Goal: Task Accomplishment & Management: Complete application form

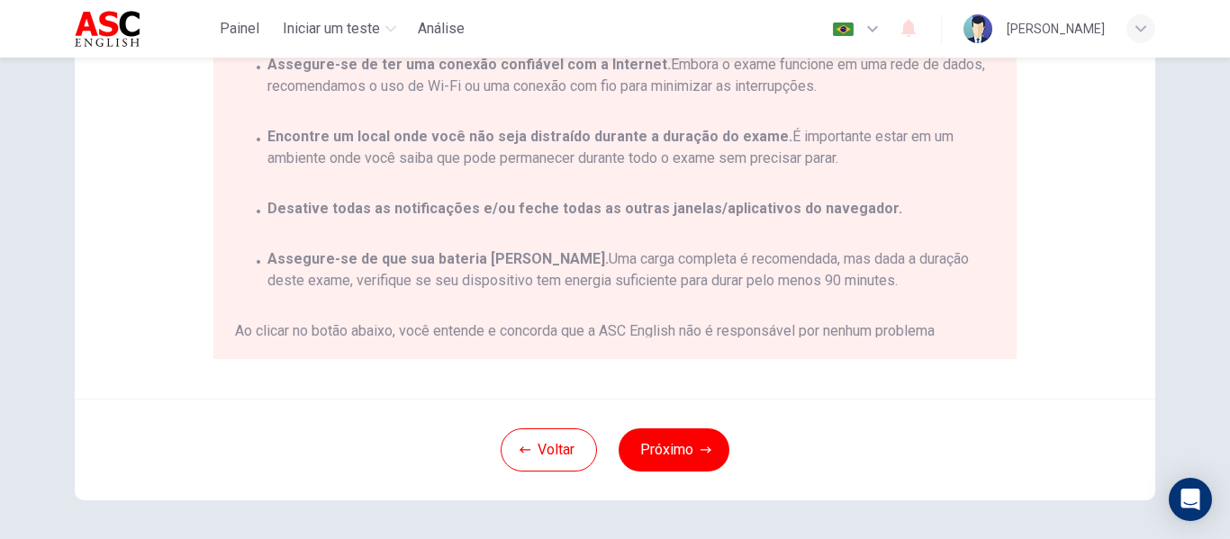
scroll to position [394, 0]
click at [871, 416] on div "Voltar Próximo" at bounding box center [615, 448] width 1081 height 102
click at [698, 458] on button "Próximo" at bounding box center [674, 448] width 111 height 43
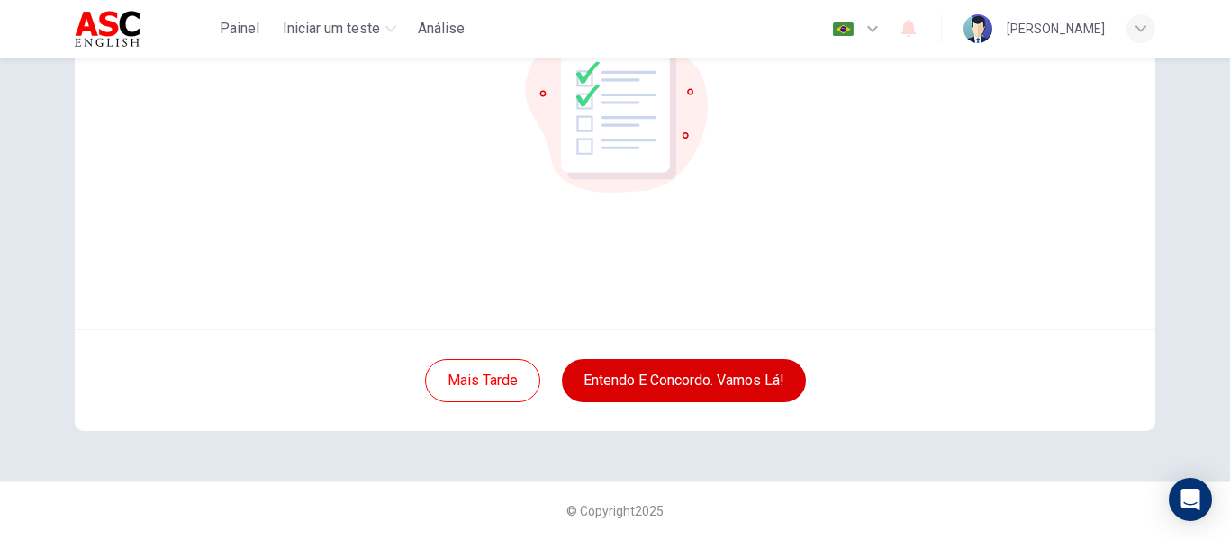
scroll to position [211, 0]
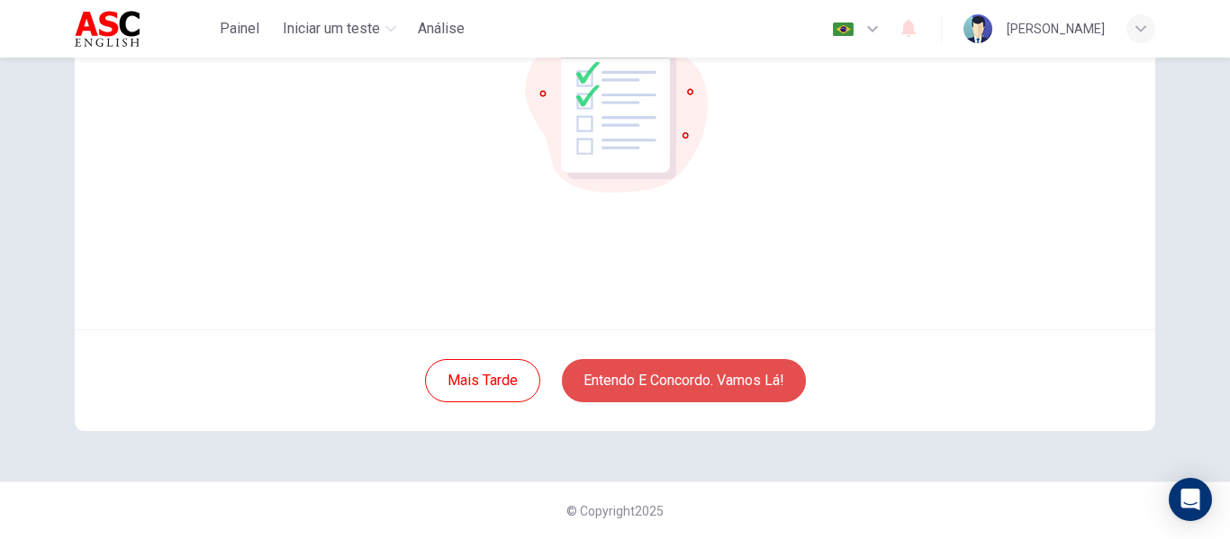
click at [687, 382] on button "Entendo e concordo. Vamos lá!" at bounding box center [684, 380] width 244 height 43
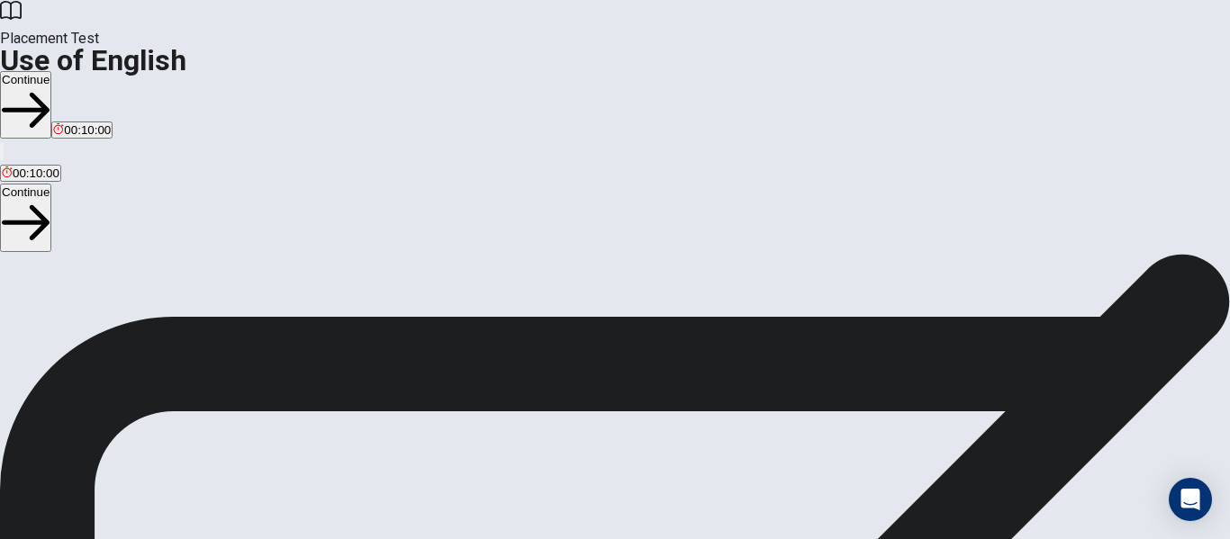
scroll to position [50, 0]
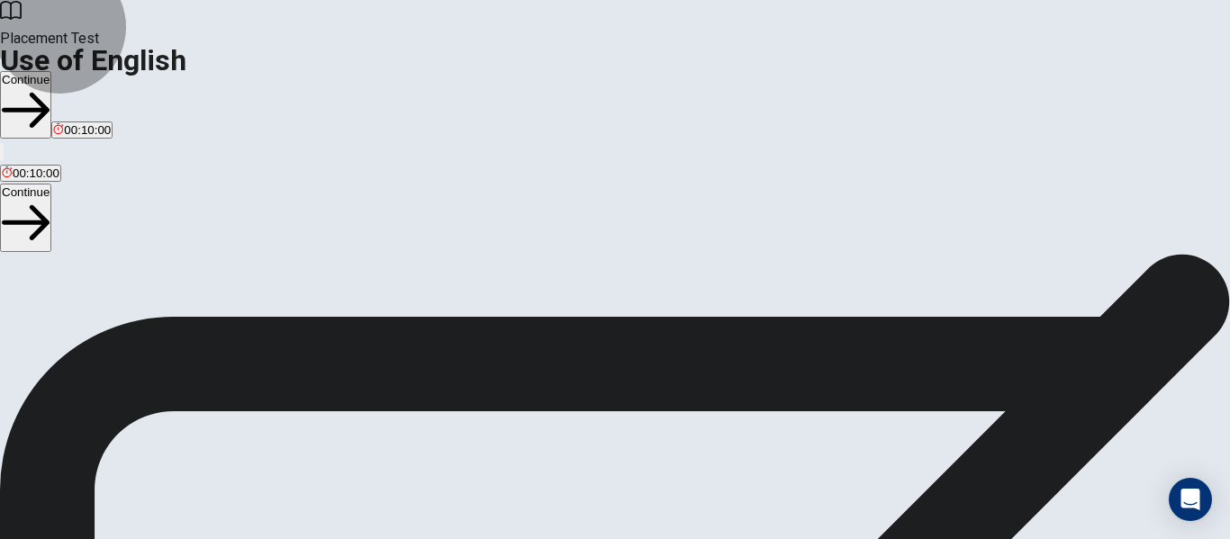
click at [51, 71] on button "Continue" at bounding box center [25, 105] width 51 height 68
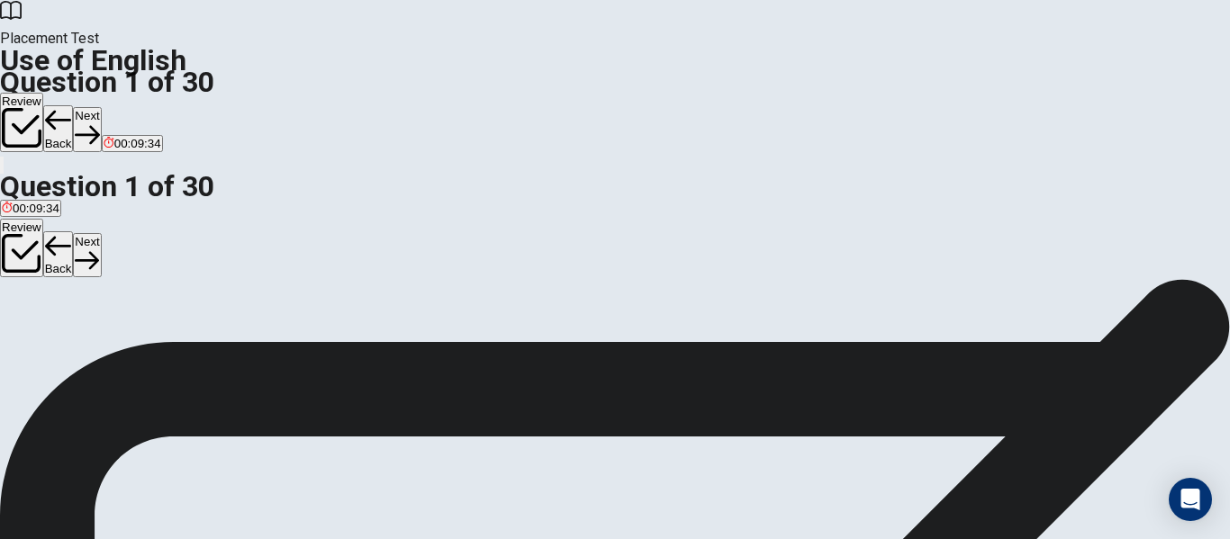
scroll to position [17, 0]
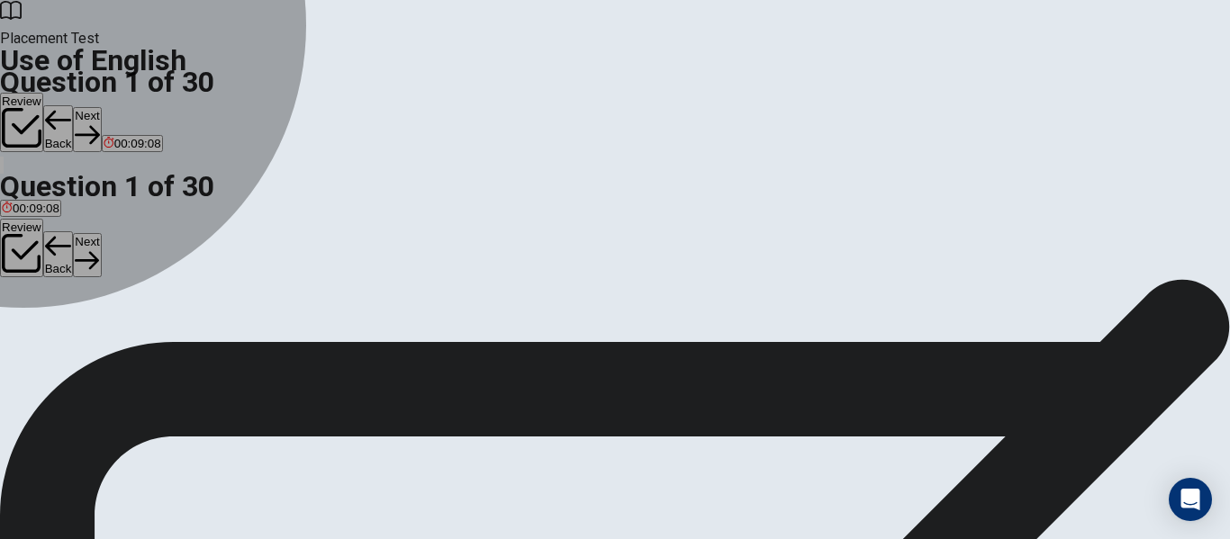
click at [89, 321] on div "B" at bounding box center [74, 314] width 29 height 14
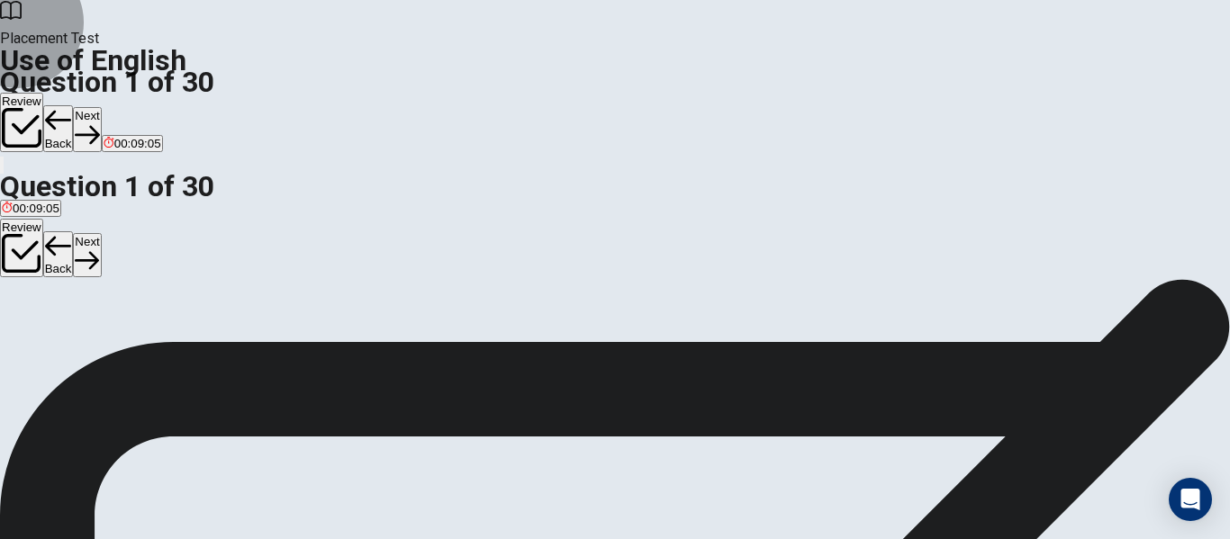
click at [101, 107] on button "Next" at bounding box center [87, 129] width 28 height 44
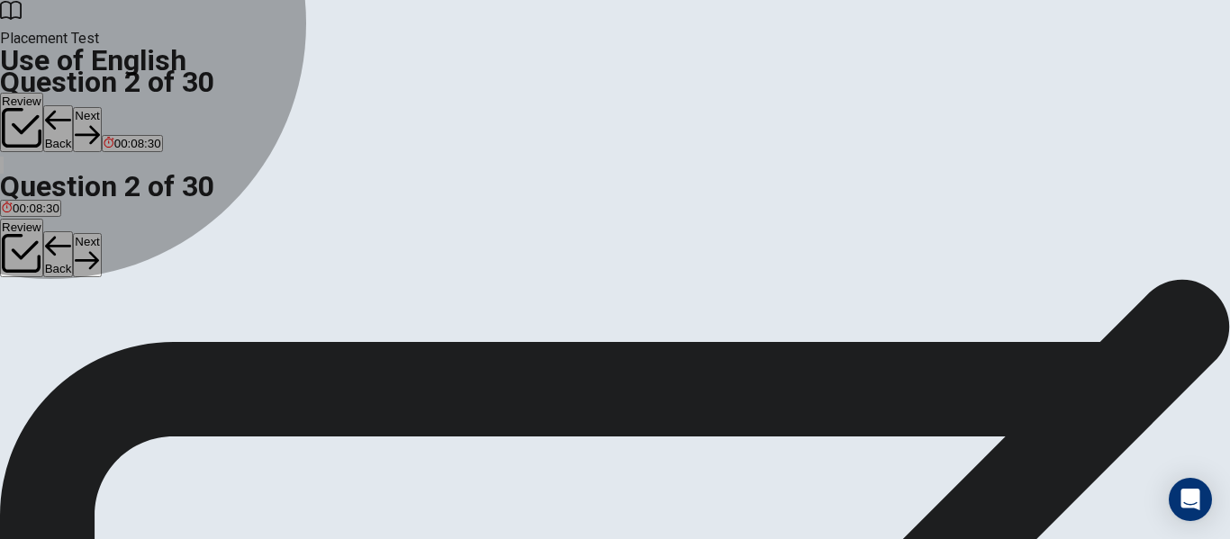
click at [168, 334] on span "are come" at bounding box center [142, 328] width 50 height 14
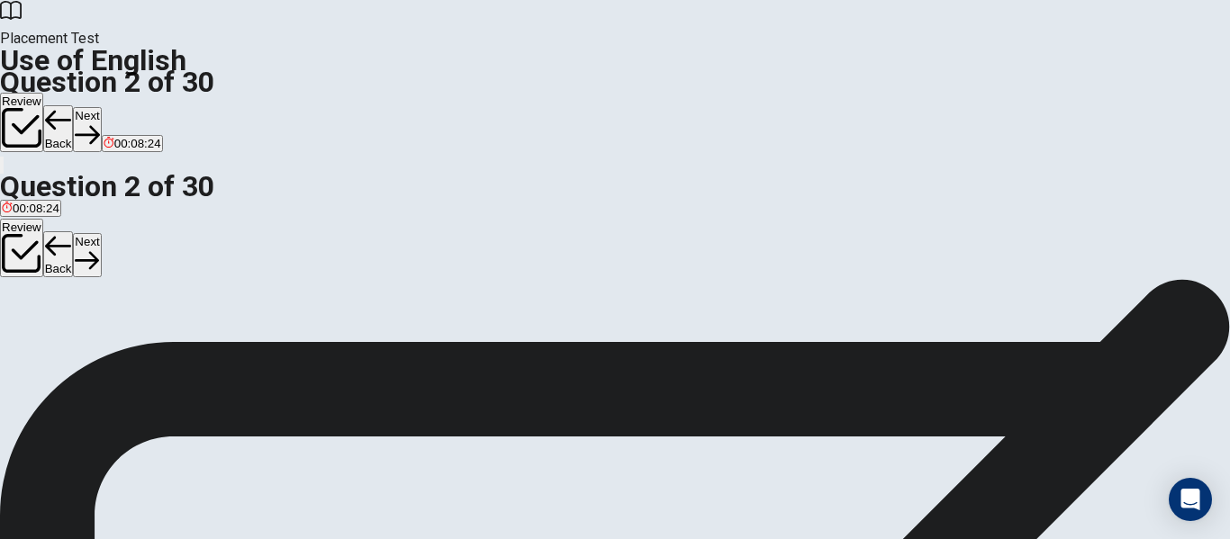
scroll to position [0, 0]
click at [101, 107] on button "Next" at bounding box center [87, 129] width 28 height 44
click at [49, 338] on span "did living" at bounding box center [25, 345] width 47 height 14
click at [101, 107] on button "Next" at bounding box center [87, 129] width 28 height 44
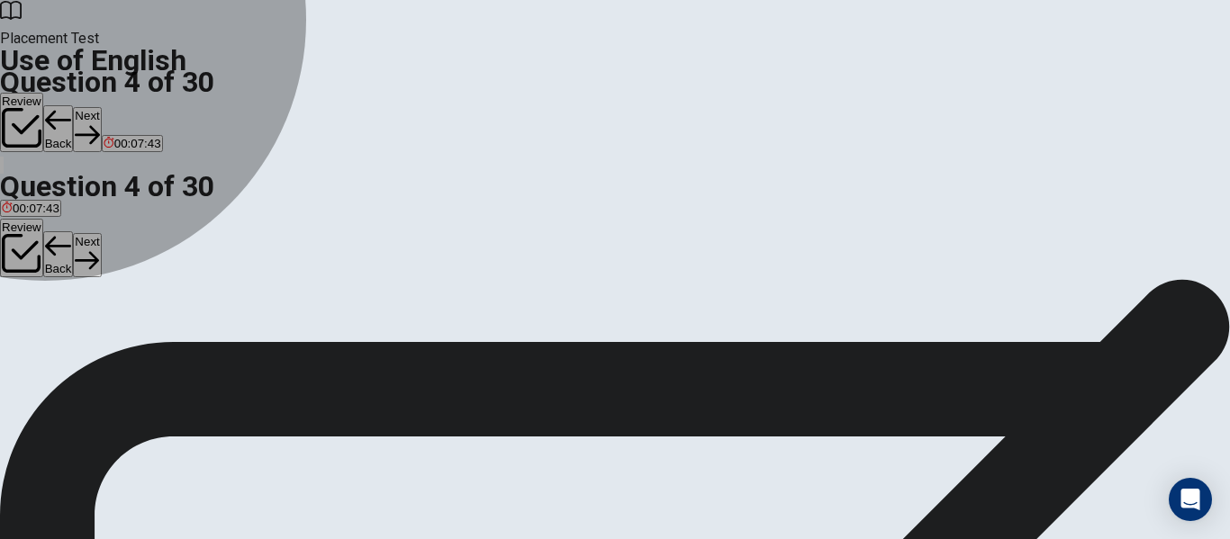
click at [71, 351] on span "is" at bounding box center [66, 345] width 9 height 14
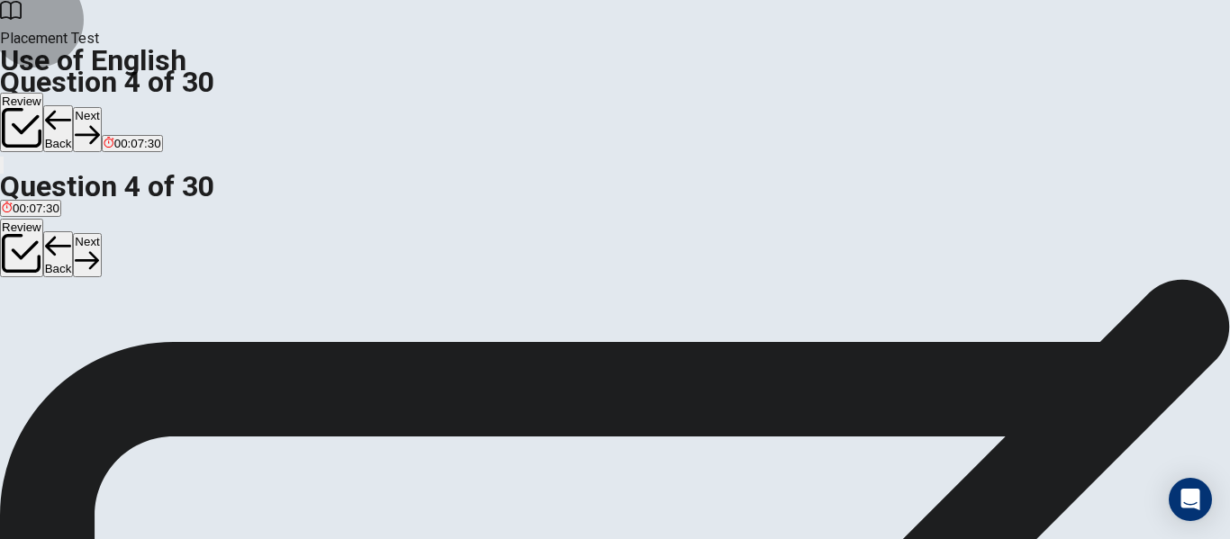
click at [101, 107] on button "Next" at bounding box center [87, 129] width 28 height 44
click at [120, 351] on span "watch" at bounding box center [104, 345] width 32 height 14
click at [101, 107] on button "Next" at bounding box center [87, 129] width 28 height 44
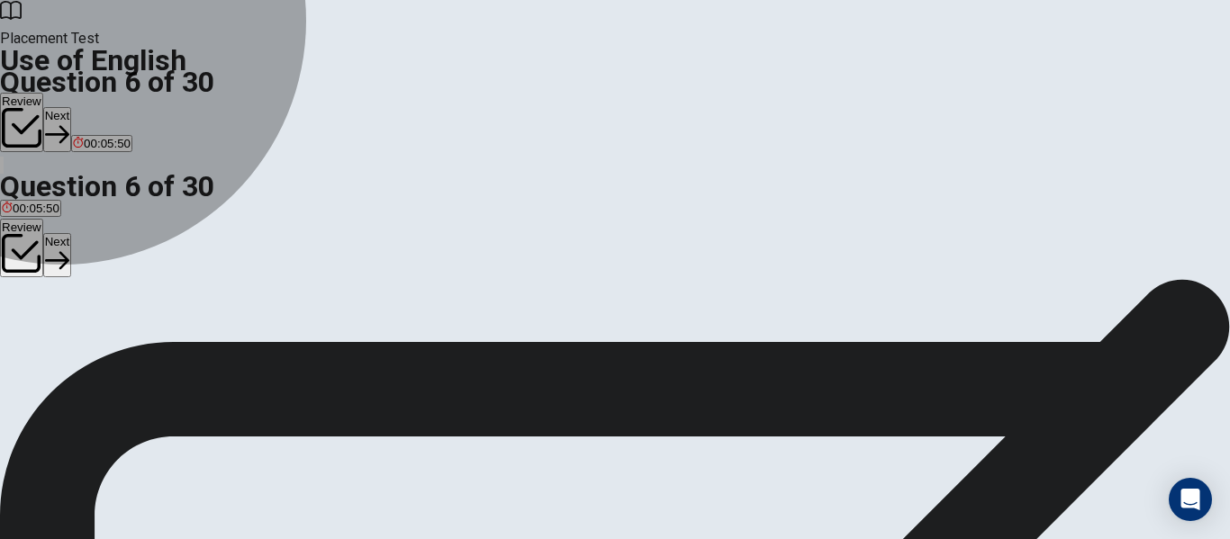
click at [141, 351] on span "driver" at bounding box center [127, 345] width 30 height 14
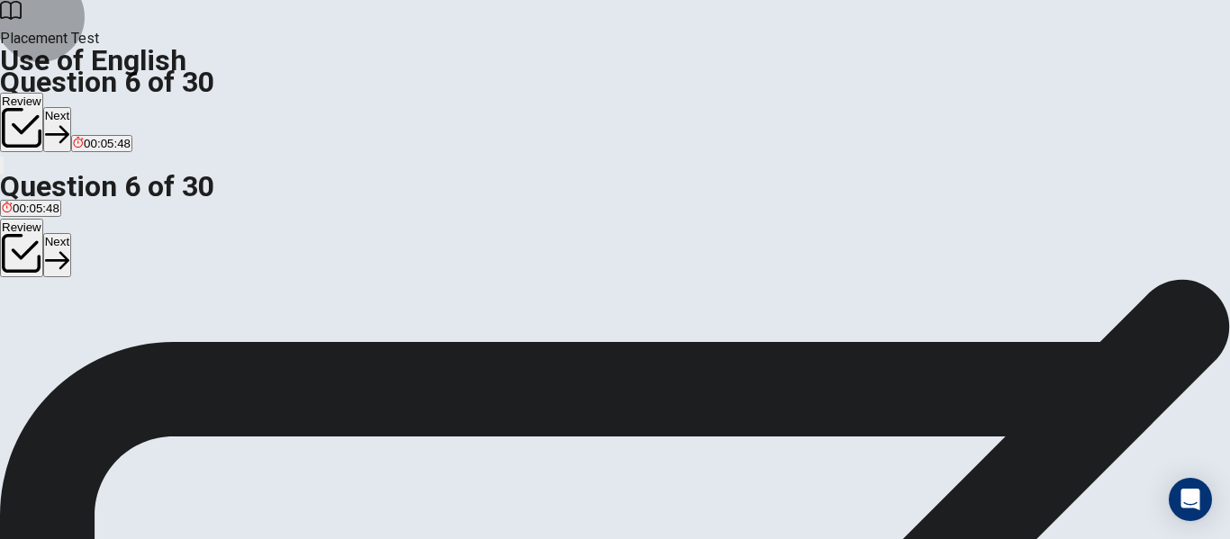
click at [71, 107] on button "Next" at bounding box center [57, 129] width 28 height 44
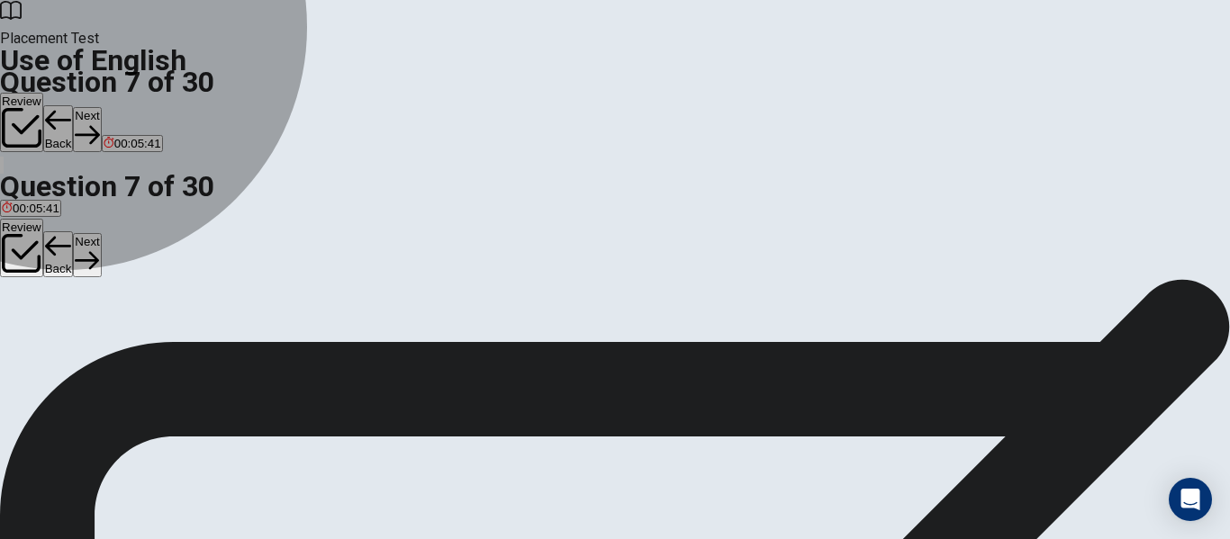
click at [96, 351] on span "teacher" at bounding box center [77, 345] width 40 height 14
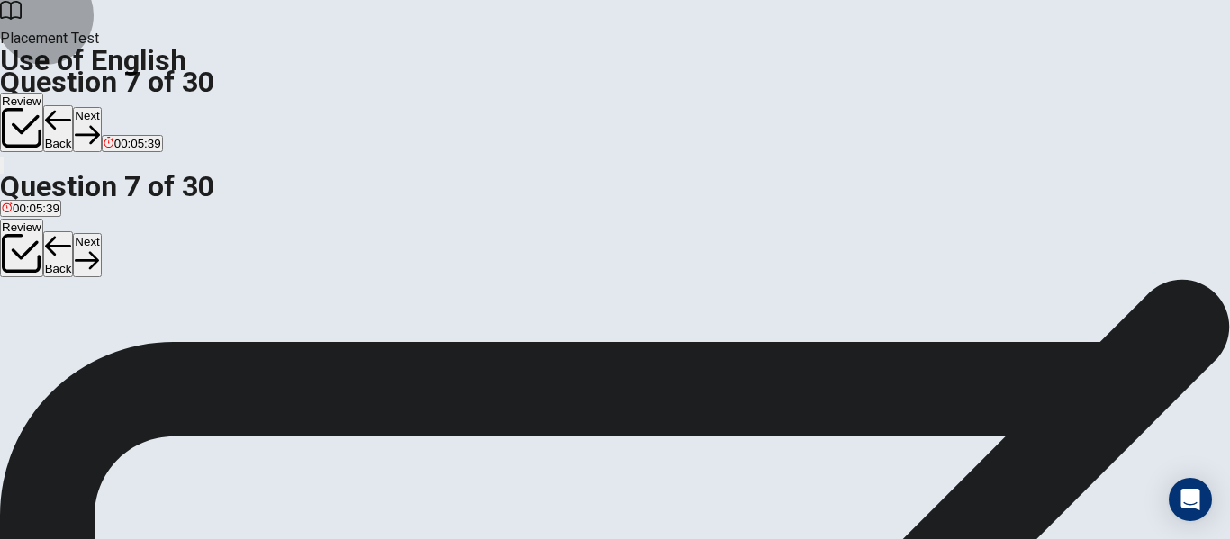
click at [101, 107] on button "Next" at bounding box center [87, 129] width 28 height 44
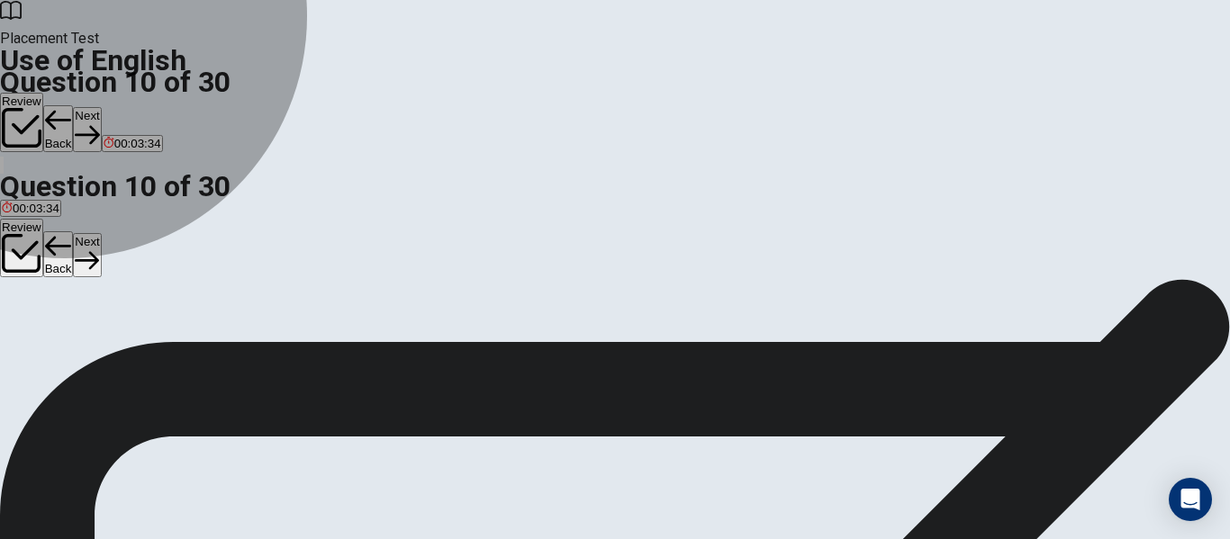
click at [165, 351] on span "started" at bounding box center [146, 345] width 37 height 14
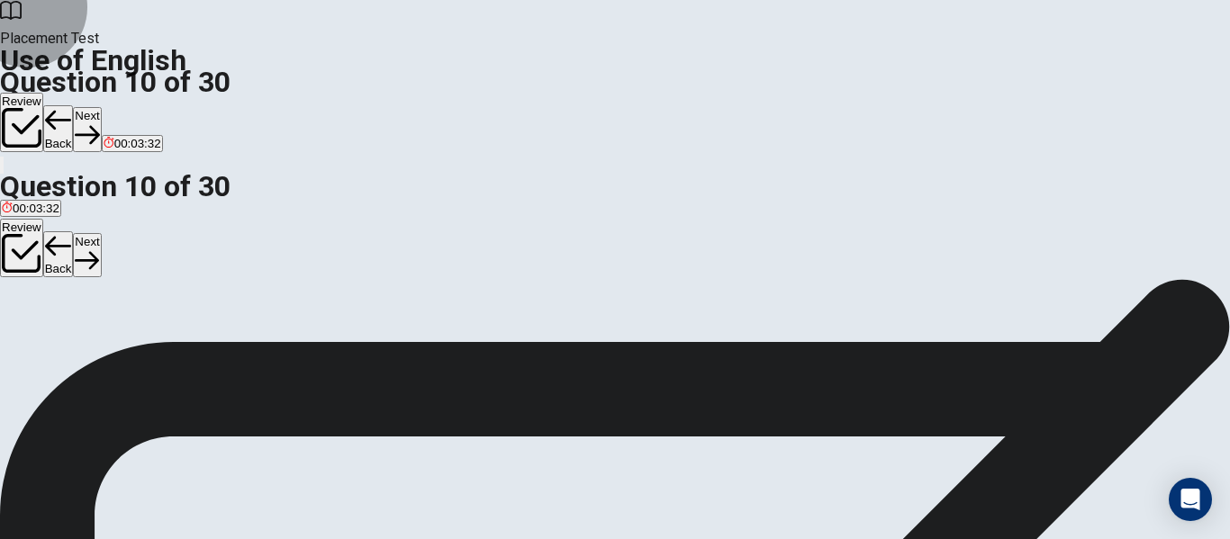
click at [101, 107] on button "Next" at bounding box center [87, 129] width 28 height 44
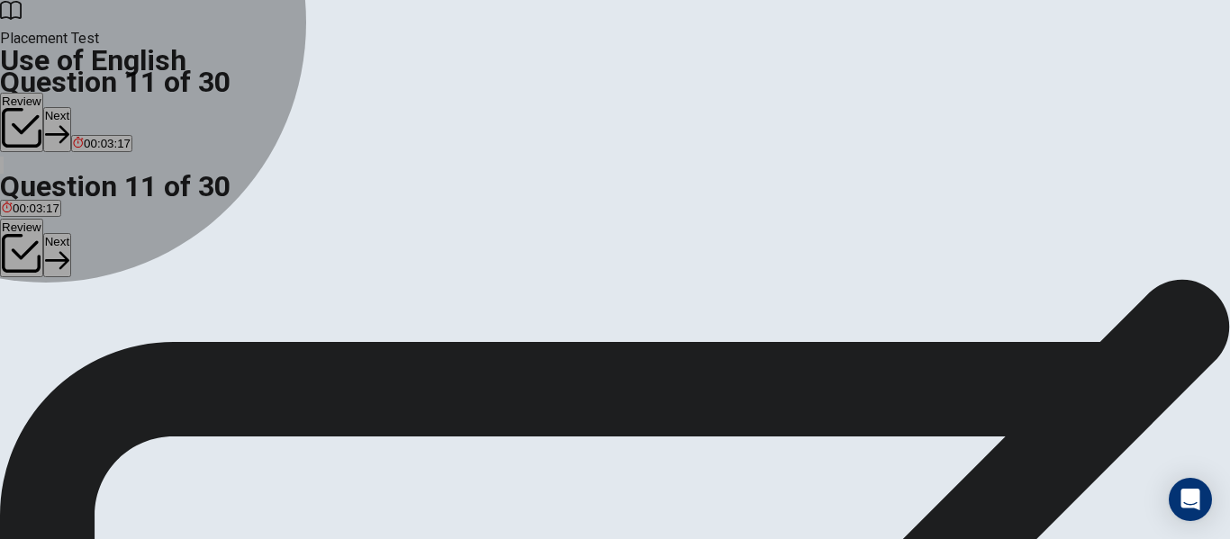
click at [56, 351] on span "are" at bounding box center [47, 345] width 17 height 14
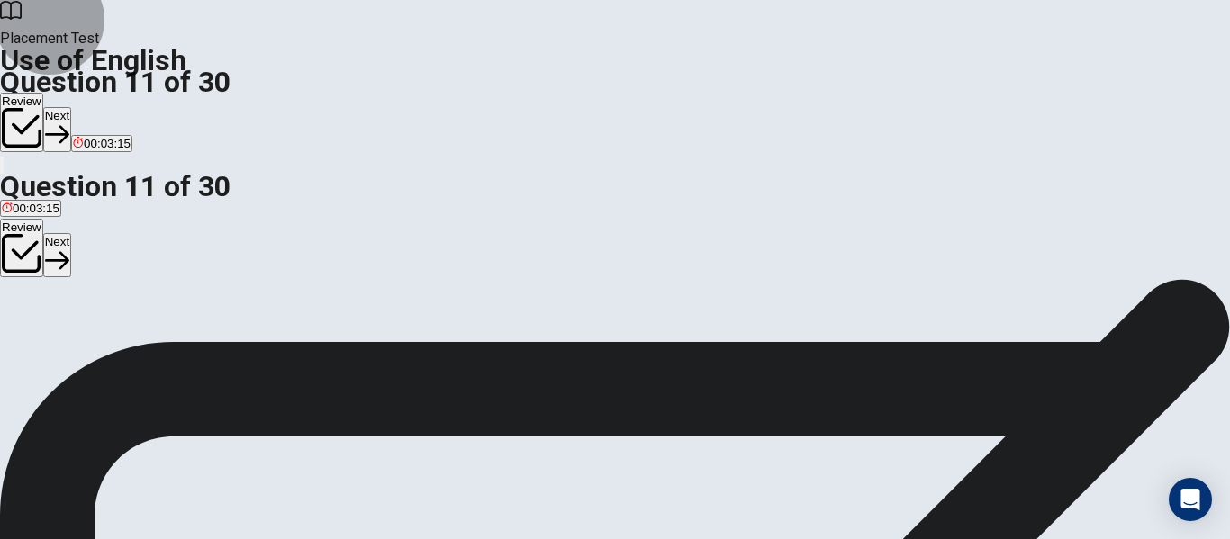
click at [71, 107] on button "Next" at bounding box center [57, 129] width 28 height 44
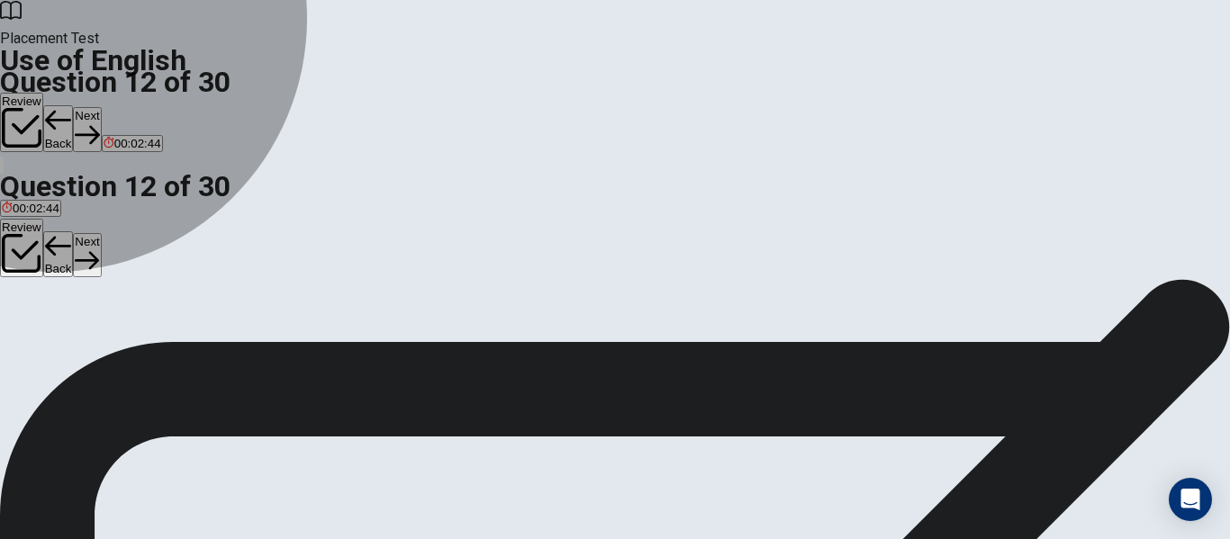
click at [70, 351] on span "Do" at bounding box center [62, 345] width 15 height 14
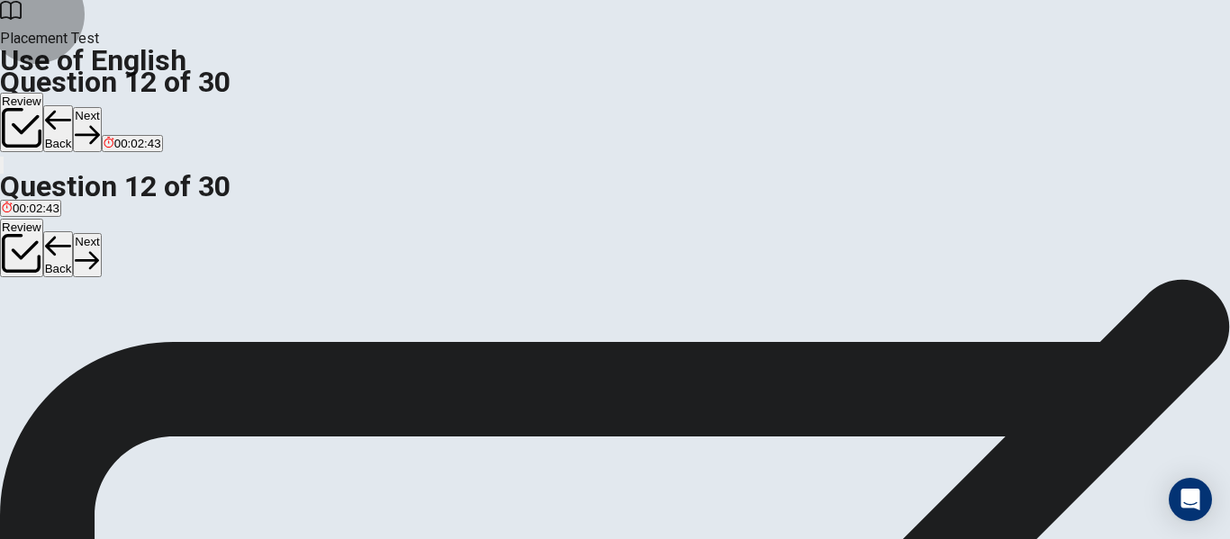
click at [101, 107] on button "Next" at bounding box center [87, 129] width 28 height 44
click at [47, 338] on span "watched" at bounding box center [24, 345] width 45 height 14
click at [101, 107] on button "Next" at bounding box center [87, 129] width 28 height 44
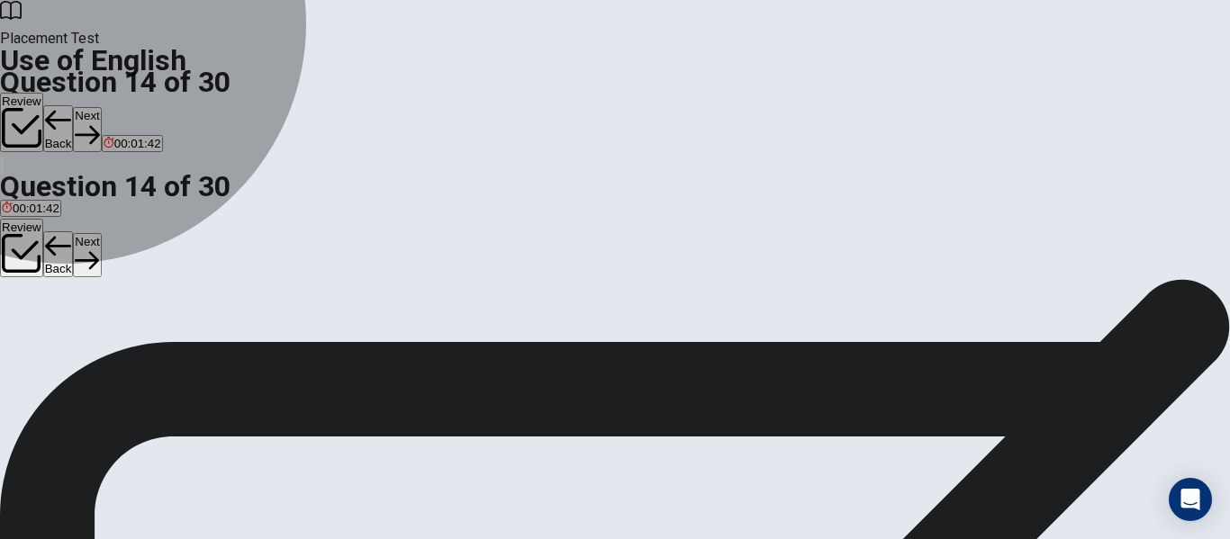
click at [104, 351] on span "played" at bounding box center [86, 345] width 35 height 14
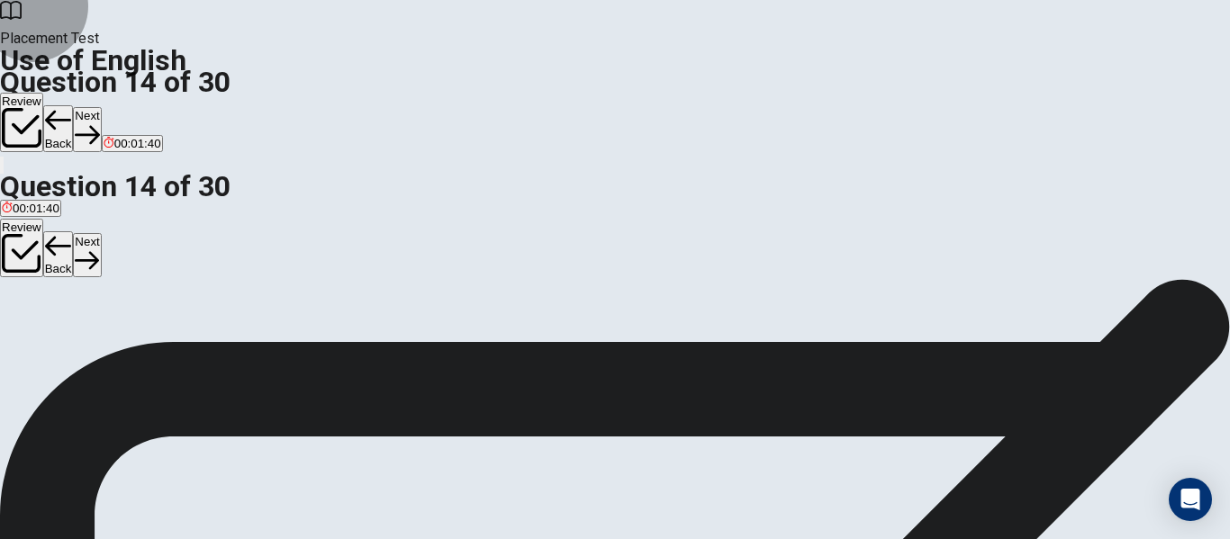
click at [101, 107] on button "Next" at bounding box center [87, 129] width 28 height 44
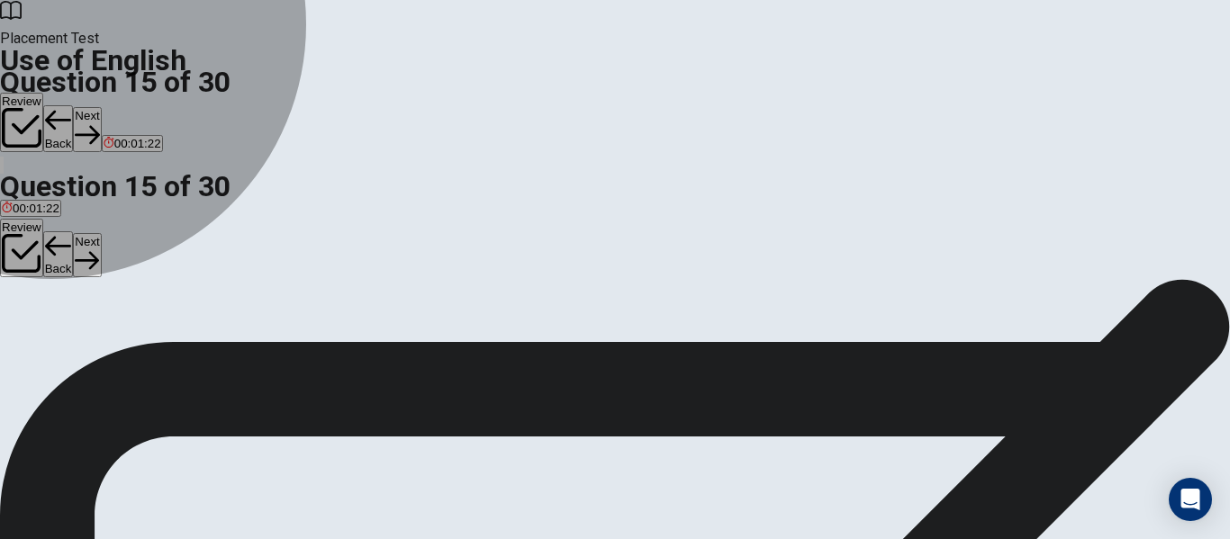
click at [83, 351] on span "cut" at bounding box center [75, 345] width 16 height 14
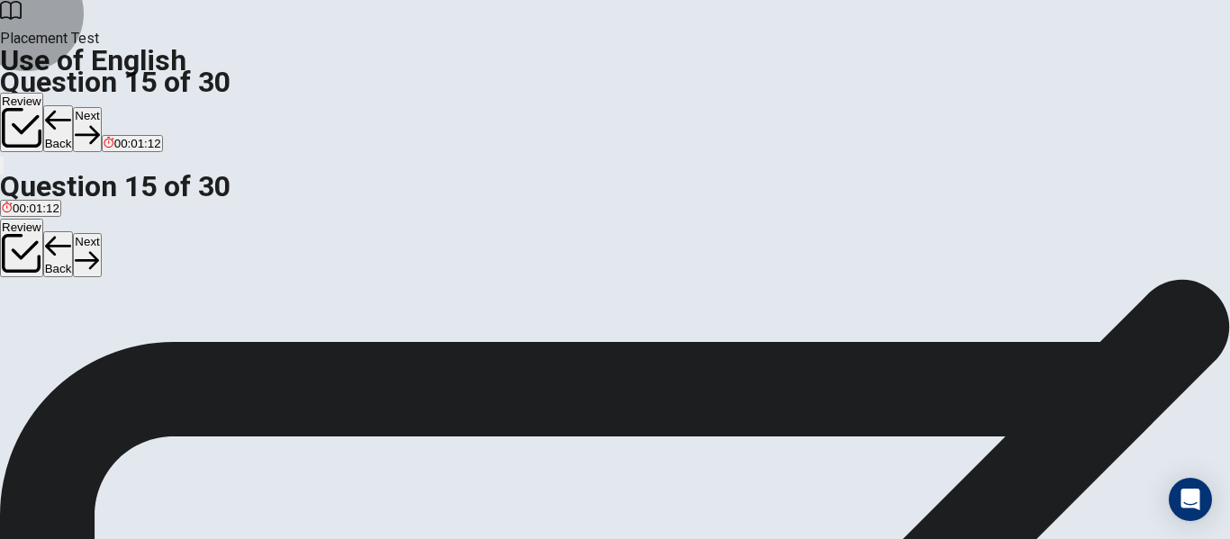
click at [101, 107] on button "Next" at bounding box center [87, 129] width 28 height 44
click at [71, 107] on button "Next" at bounding box center [57, 129] width 28 height 44
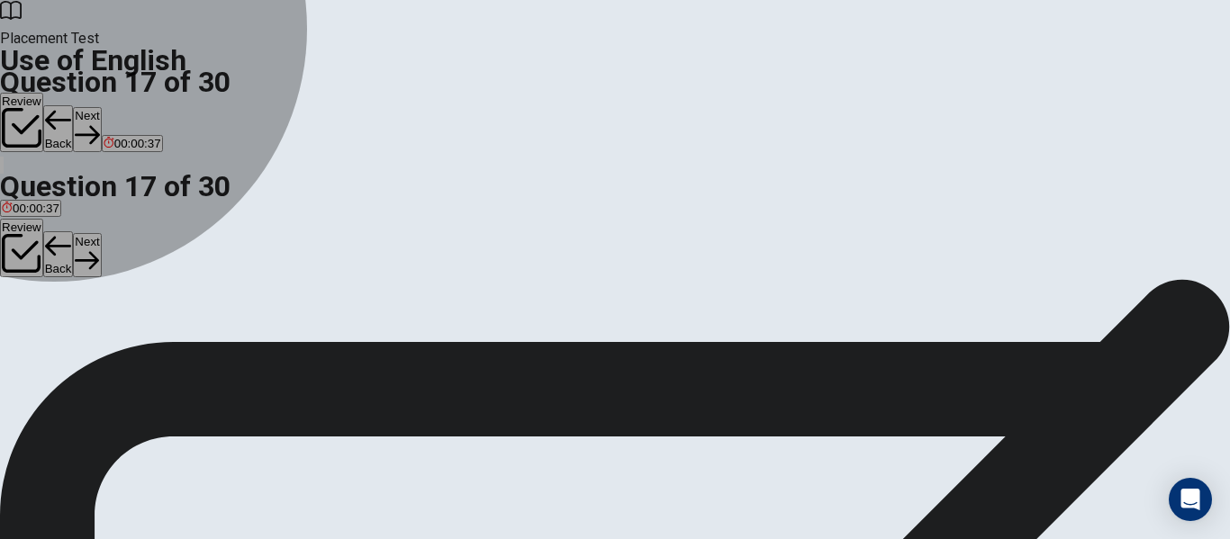
click at [103, 351] on span "eat" at bounding box center [94, 345] width 17 height 14
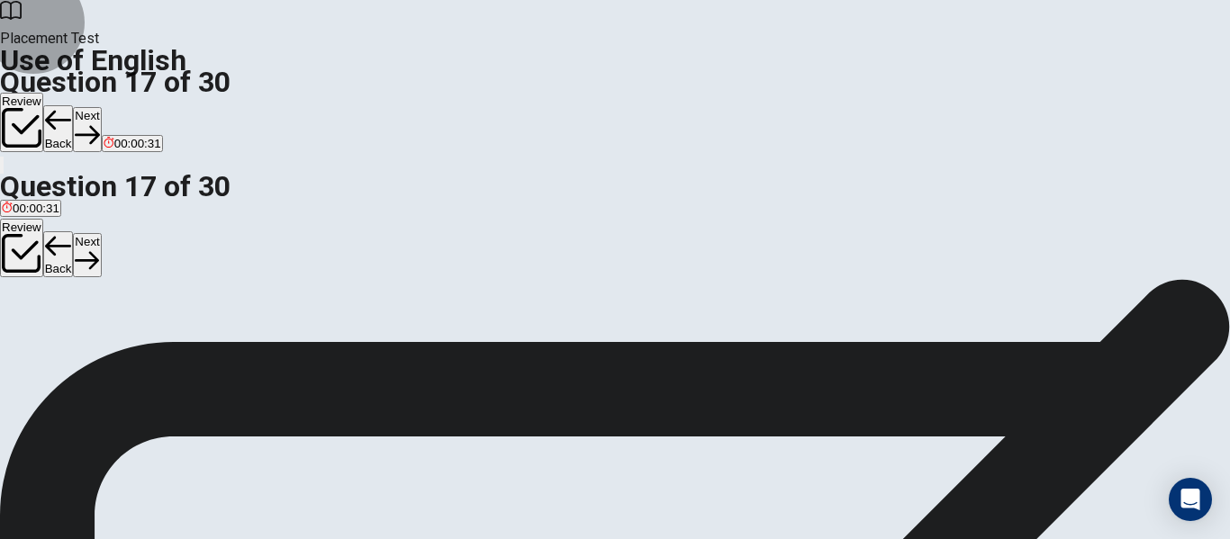
click at [101, 107] on button "Next" at bounding box center [87, 129] width 28 height 44
click at [43, 349] on button "B bird" at bounding box center [31, 337] width 23 height 31
click at [101, 107] on button "Next" at bounding box center [87, 129] width 28 height 44
click at [33, 338] on span "pencil" at bounding box center [18, 345] width 32 height 14
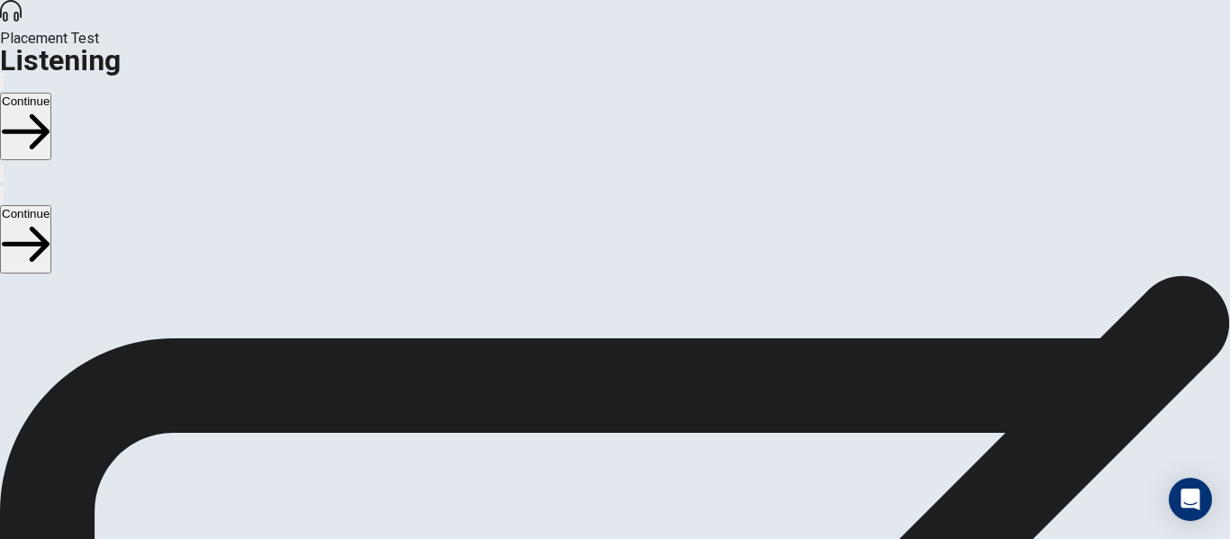
scroll to position [102, 0]
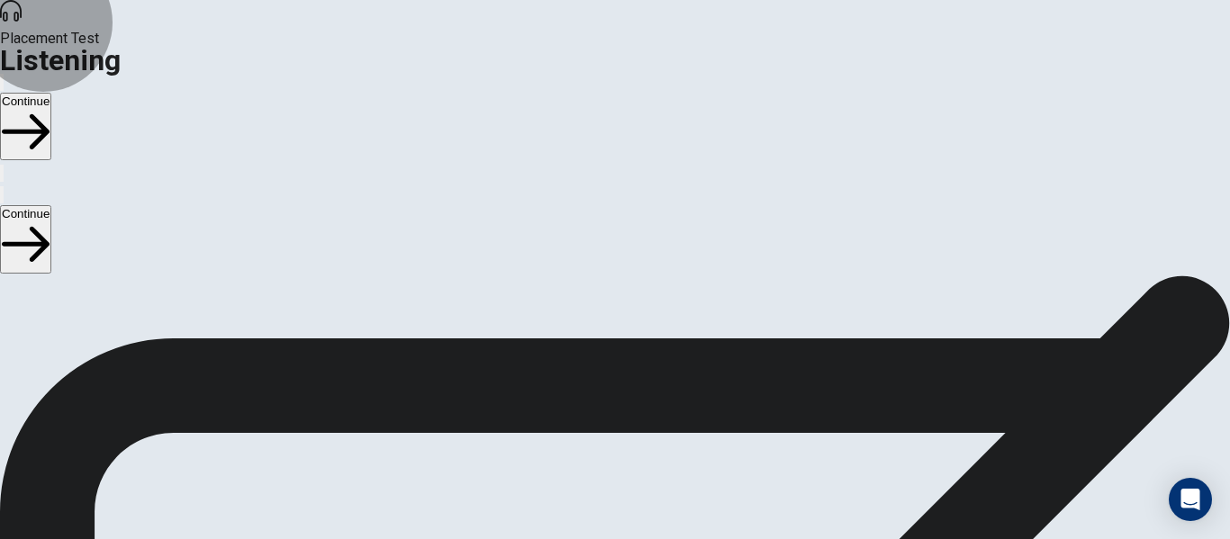
click at [51, 93] on button "Continue" at bounding box center [25, 127] width 51 height 68
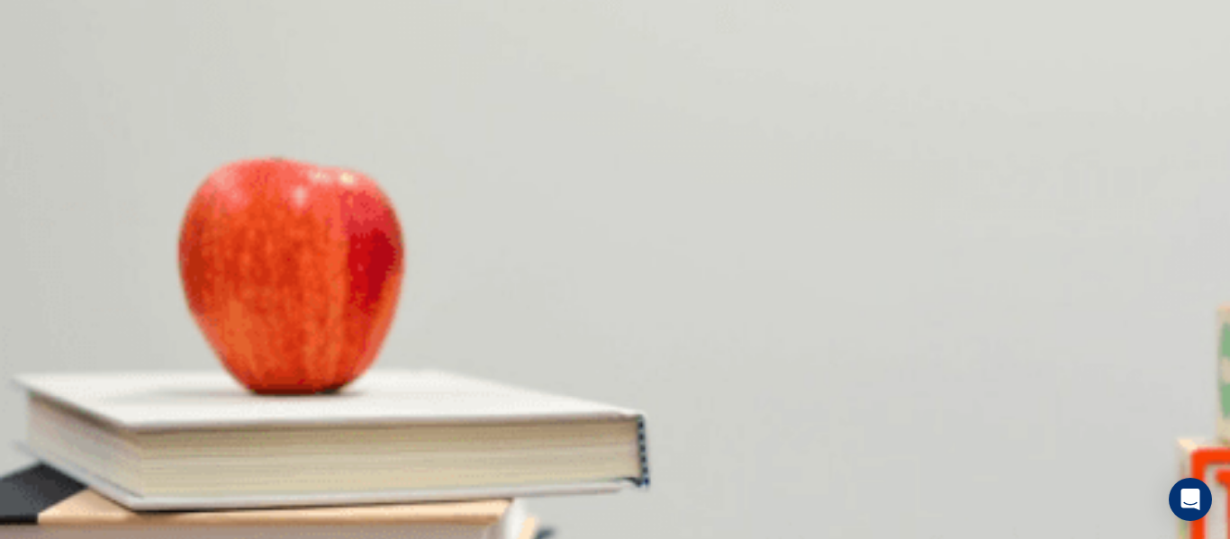
scroll to position [948, 0]
drag, startPoint x: 1153, startPoint y: 234, endPoint x: 1171, endPoint y: 186, distance: 51.0
click at [1171, 186] on div "Question 1 What does the woman plan to do at the end? A Leave the store B Ask f…" at bounding box center [615, 225] width 1230 height 443
drag, startPoint x: 1171, startPoint y: 186, endPoint x: 1144, endPoint y: 162, distance: 36.4
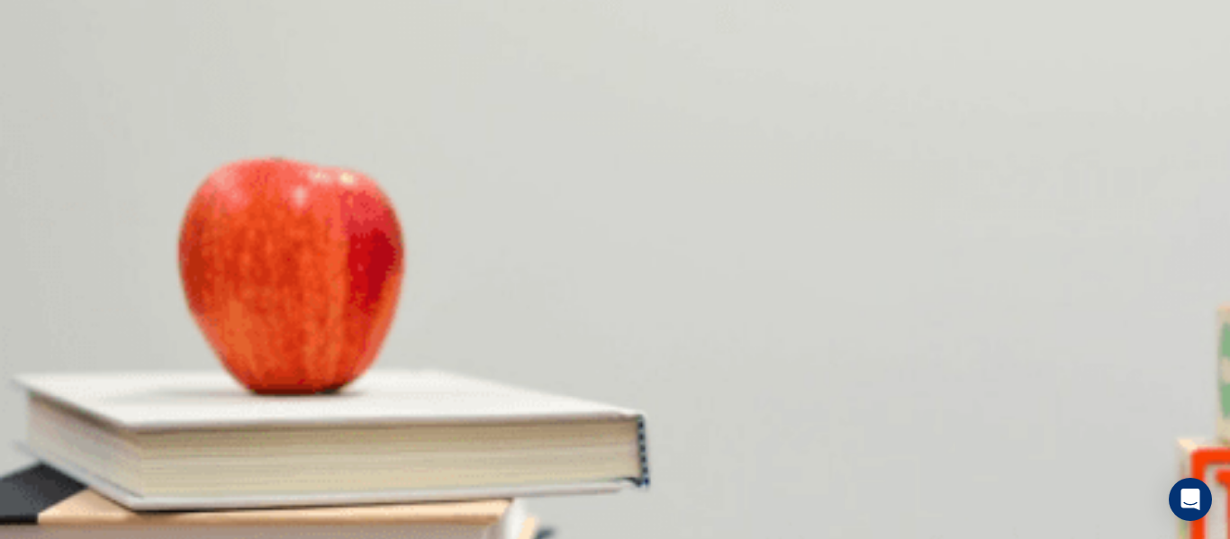
click at [1144, 162] on div "Question 1 What does the woman plan to do at the end? A Leave the store B Ask f…" at bounding box center [615, 225] width 1230 height 443
drag, startPoint x: 236, startPoint y: 260, endPoint x: 378, endPoint y: 257, distance: 142.3
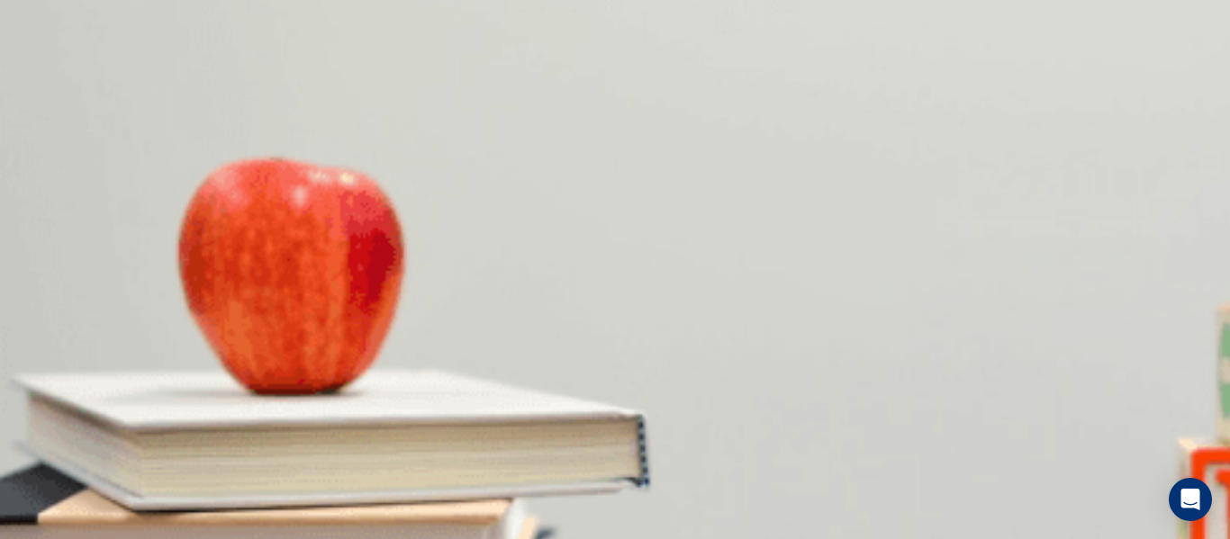
scroll to position [1329, 0]
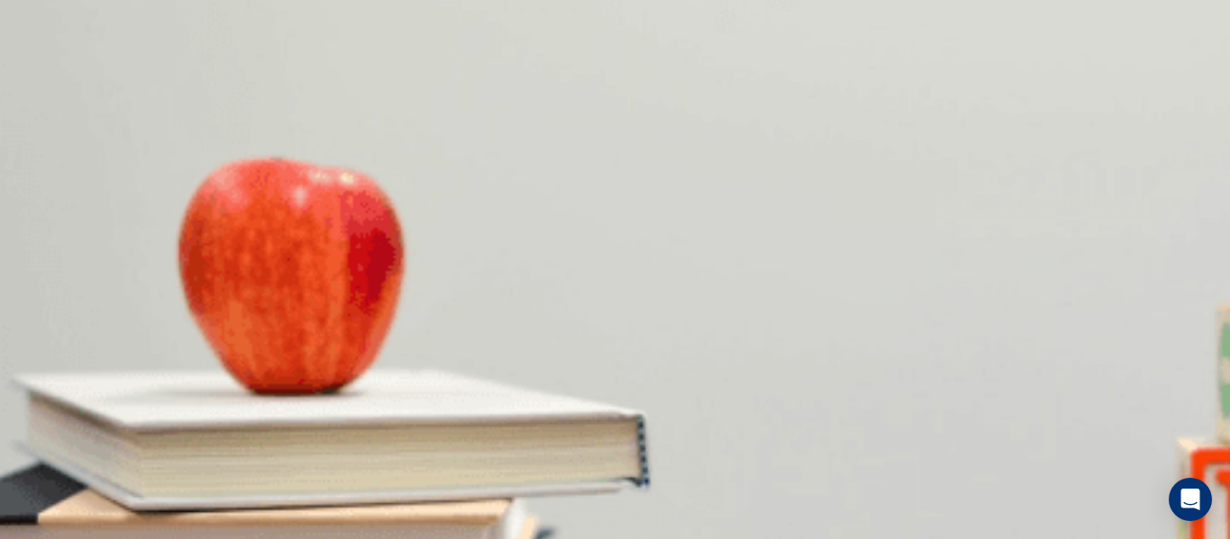
click at [1043, 71] on div "Continue" at bounding box center [615, 116] width 1230 height 91
type input "0"
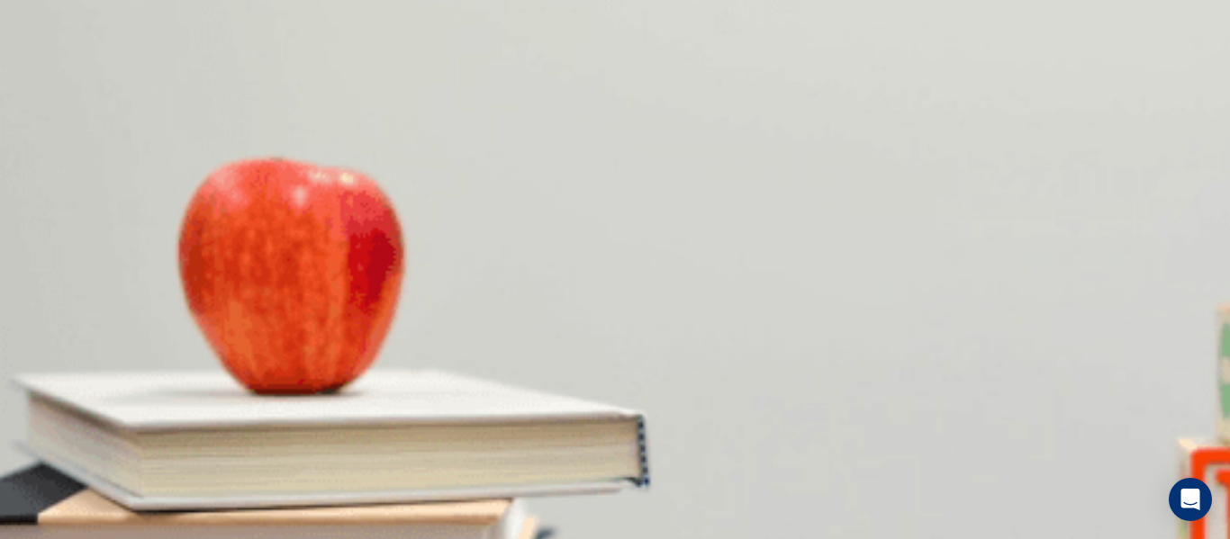
scroll to position [1666, 0]
click at [267, 369] on span "The update" at bounding box center [237, 363] width 60 height 14
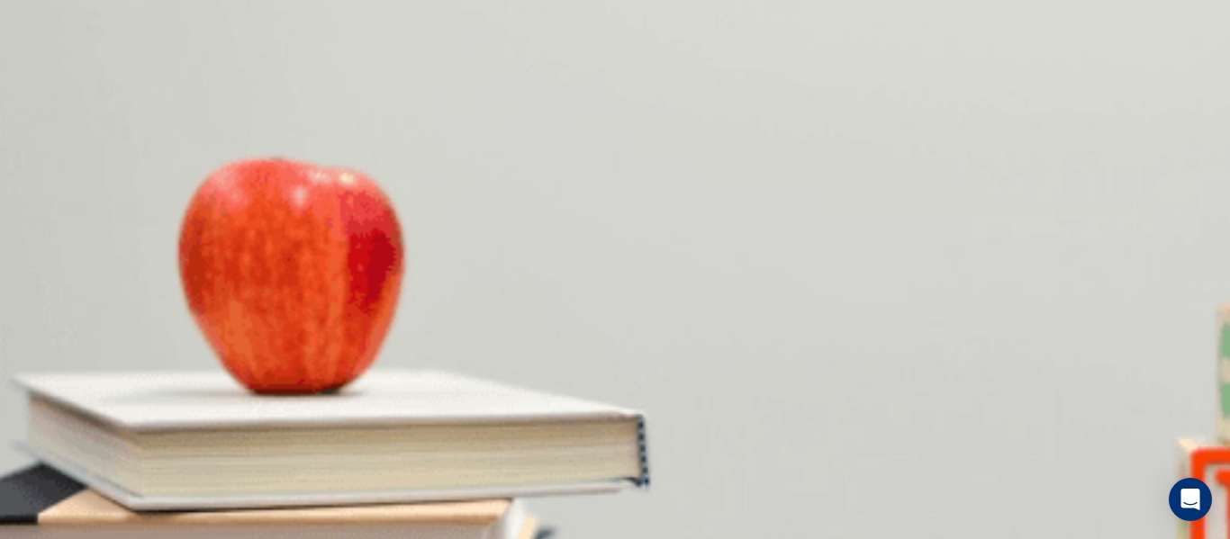
click at [151, 445] on span "Sunny" at bounding box center [134, 438] width 34 height 14
click at [161, 484] on span "The weather" at bounding box center [128, 491] width 67 height 14
click at [68, 408] on span "Visit a friend" at bounding box center [35, 415] width 66 height 14
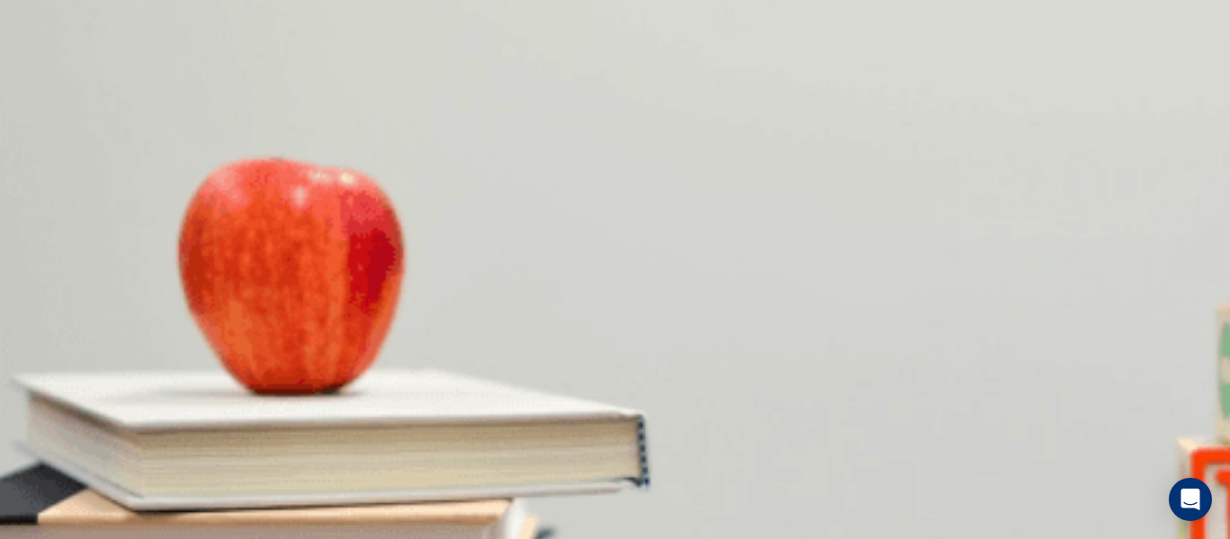
scroll to position [797, 0]
click at [218, 332] on span "Good for staying inside" at bounding box center [156, 339] width 122 height 14
click at [51, 93] on button "Continue" at bounding box center [25, 127] width 51 height 68
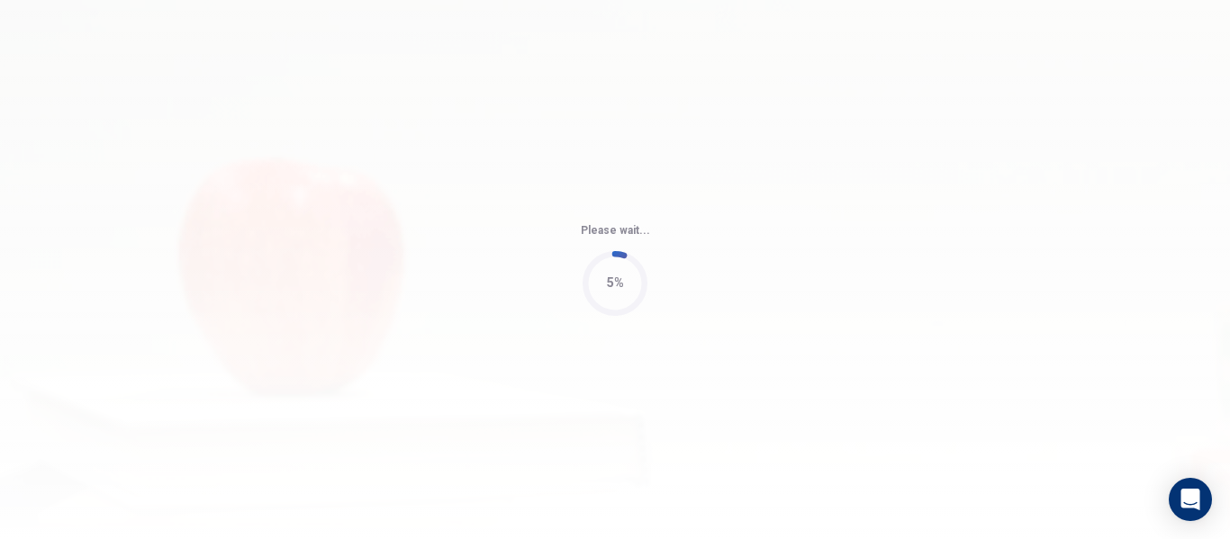
type input "66"
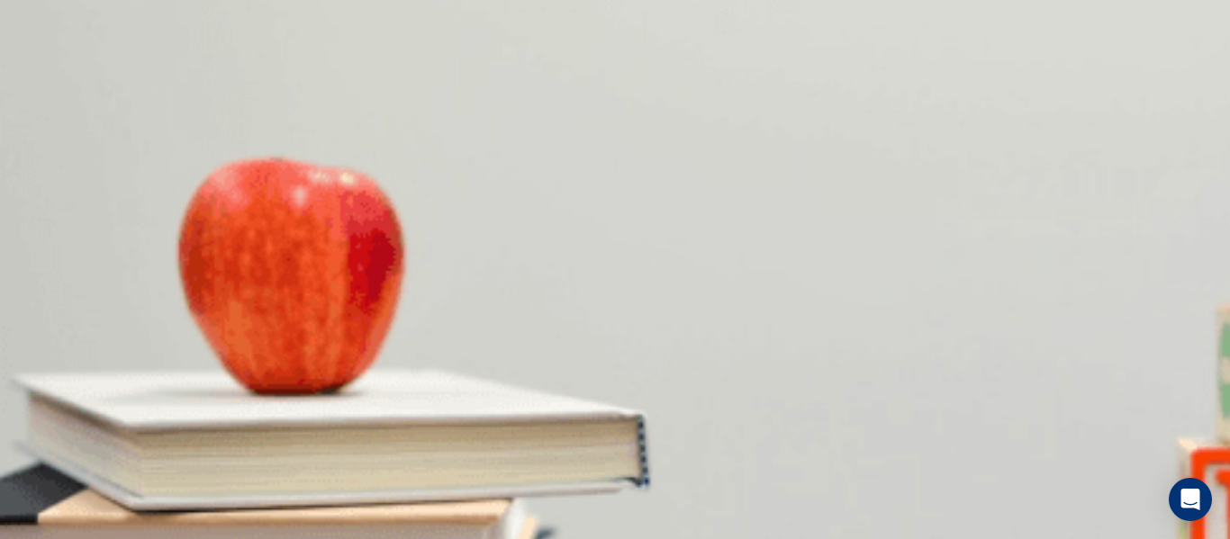
scroll to position [28, 0]
click at [342, 369] on span "Take a break" at bounding box center [308, 363] width 68 height 14
click at [567, 416] on div "A 1 p.m. B 4 p.m. C 2 p.m. D 3 p.m." at bounding box center [615, 432] width 1230 height 32
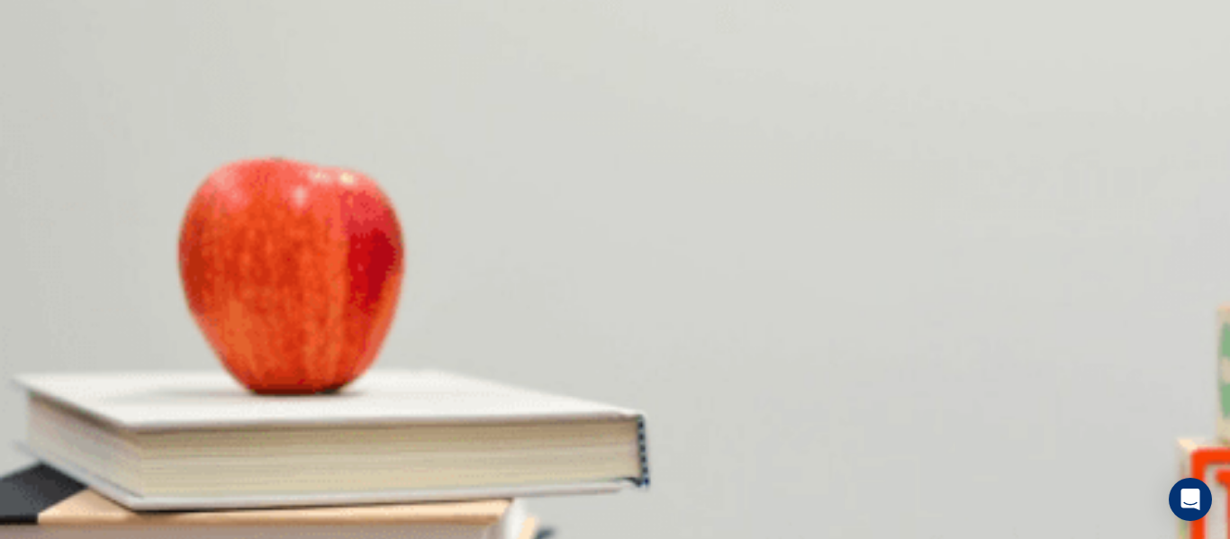
click at [37, 416] on button "A 1 p.m." at bounding box center [18, 431] width 37 height 31
click at [122, 507] on span "She says, 'Thank you.'" at bounding box center [62, 514] width 120 height 14
click at [168, 356] on span "Print documents" at bounding box center [125, 363] width 86 height 14
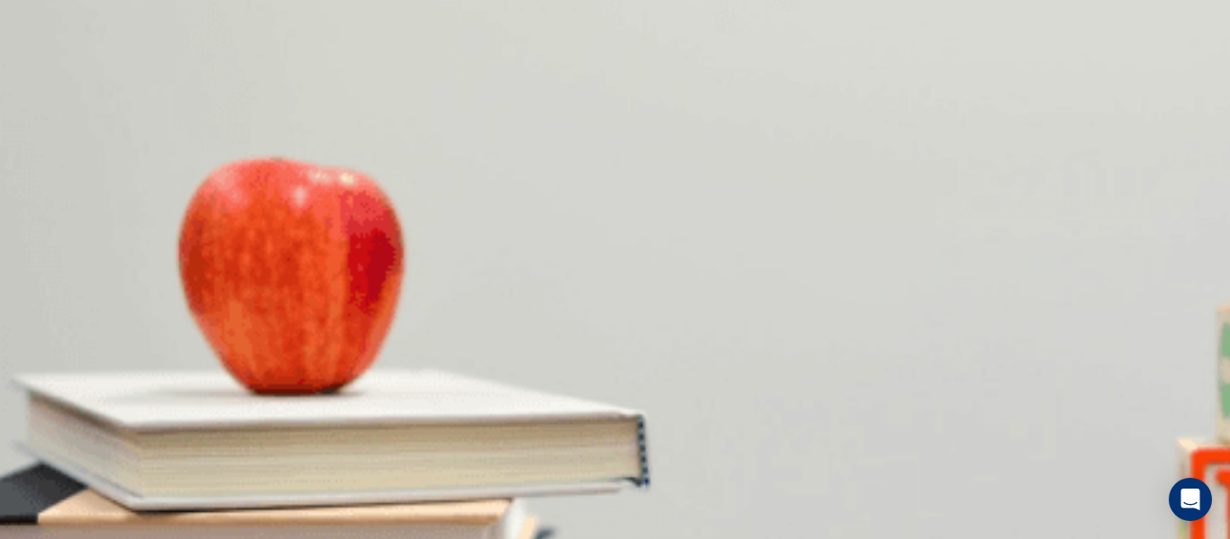
scroll to position [471, 0]
click at [148, 447] on button "D 3 p.m." at bounding box center [129, 431] width 37 height 31
click at [111, 416] on button "C 2 p.m." at bounding box center [92, 431] width 37 height 31
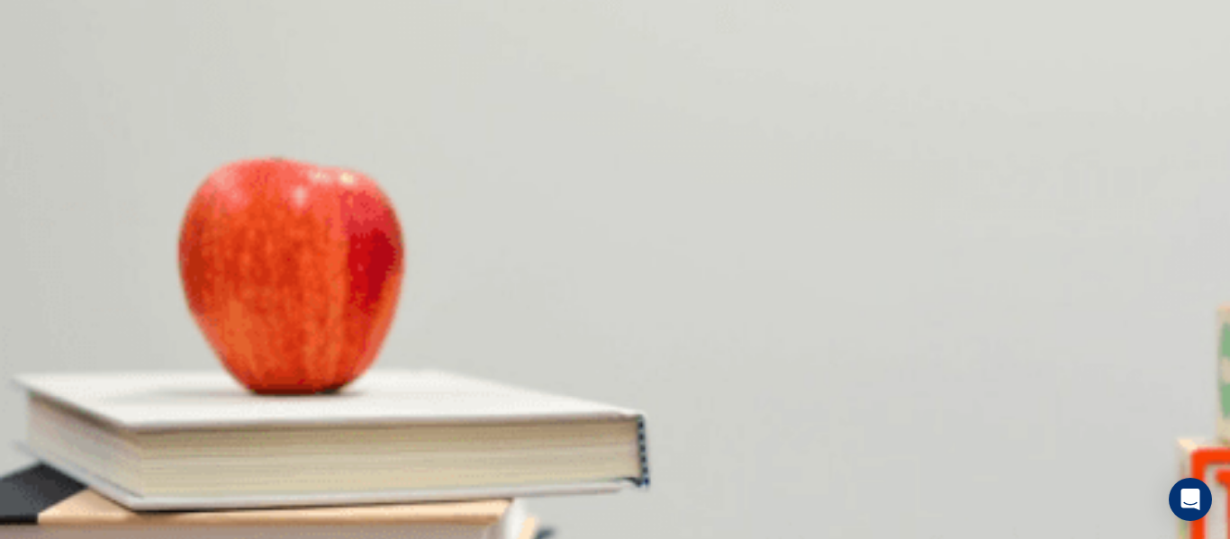
click at [278, 507] on span "She says, 'See you at 2 PM.'" at bounding box center [201, 514] width 153 height 14
click at [113, 385] on span "At an office" at bounding box center [82, 392] width 59 height 14
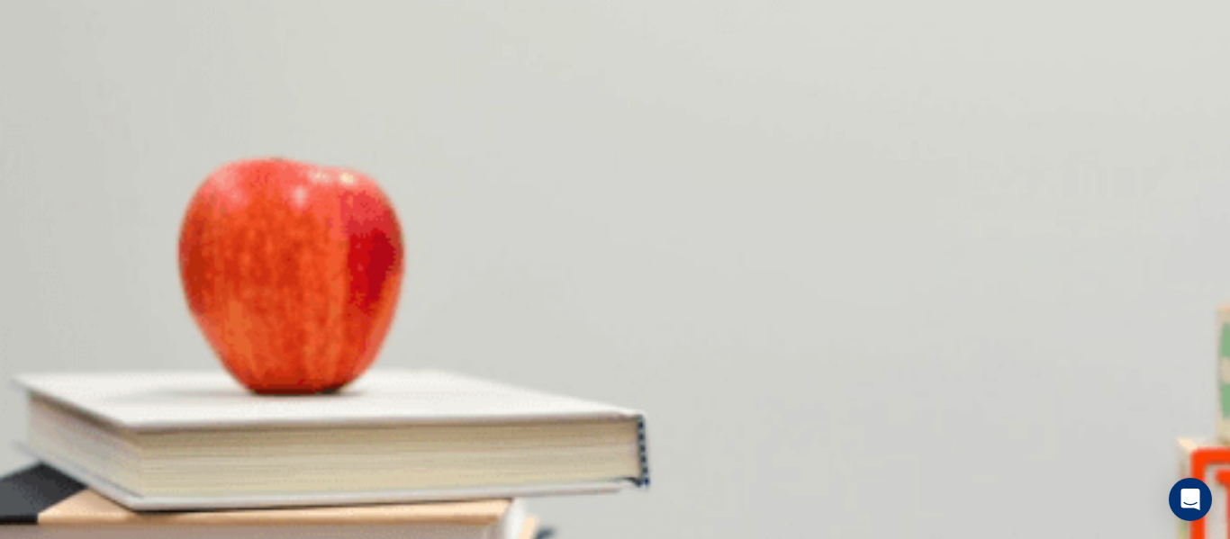
click at [51, 93] on button "Continue" at bounding box center [25, 127] width 51 height 68
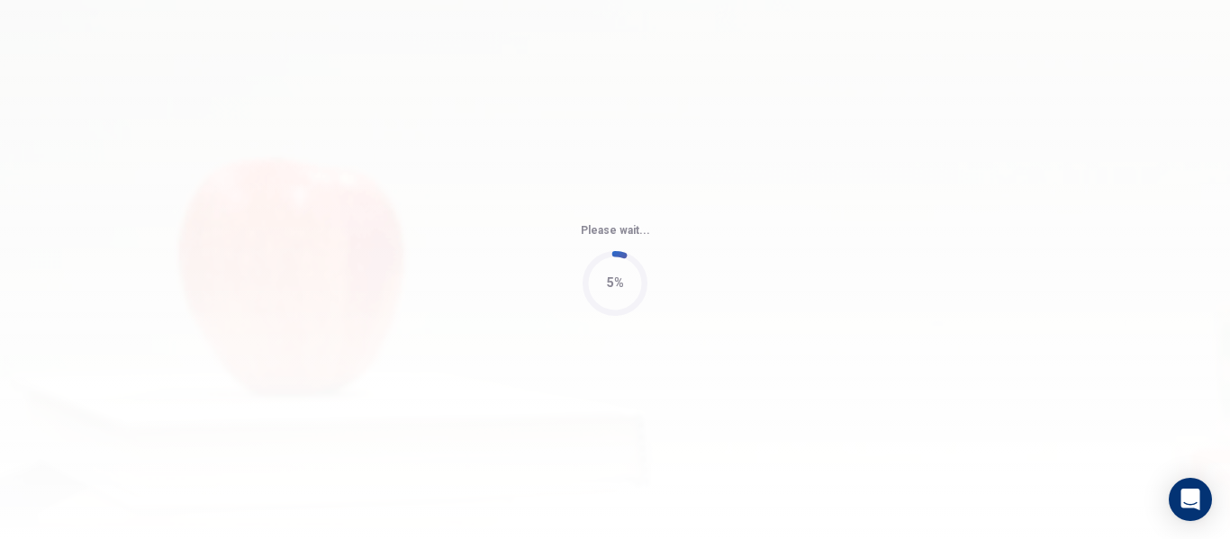
type input "59"
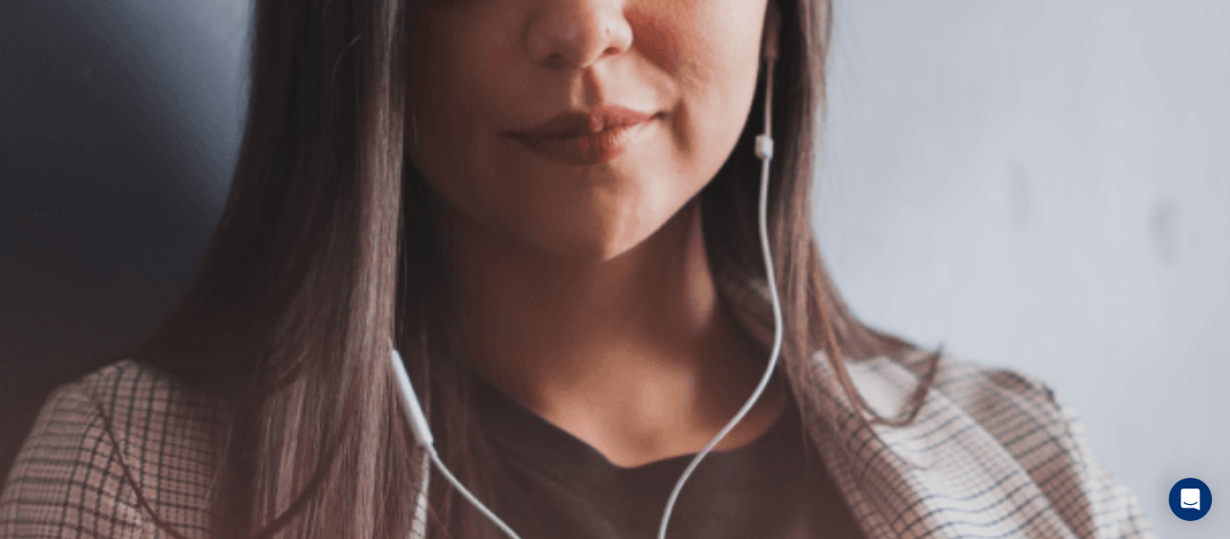
scroll to position [0, 0]
click at [51, 93] on button "Continue" at bounding box center [25, 127] width 51 height 68
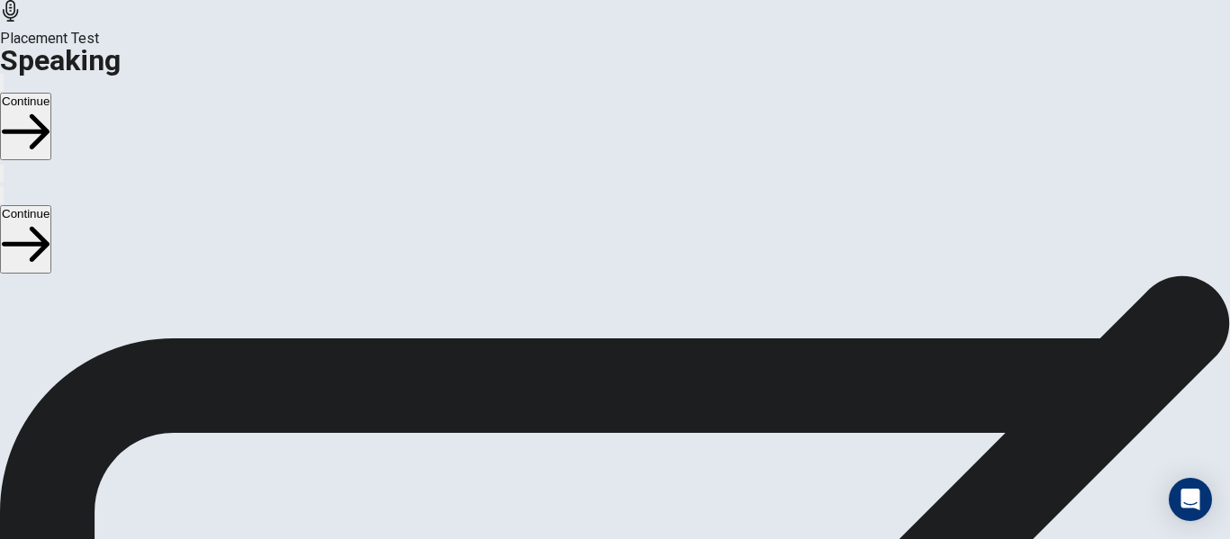
scroll to position [222, 0]
click at [612, 428] on icon "Play Audio" at bounding box center [603, 439] width 17 height 22
click at [51, 93] on button "Continue" at bounding box center [25, 127] width 51 height 68
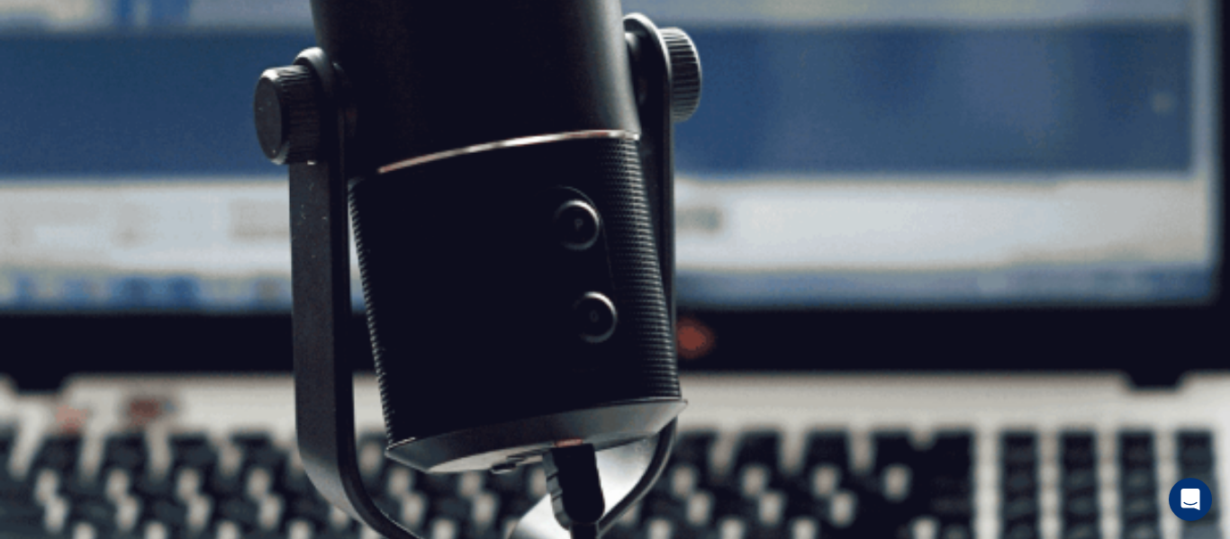
click at [51, 93] on button "Continue" at bounding box center [25, 127] width 51 height 68
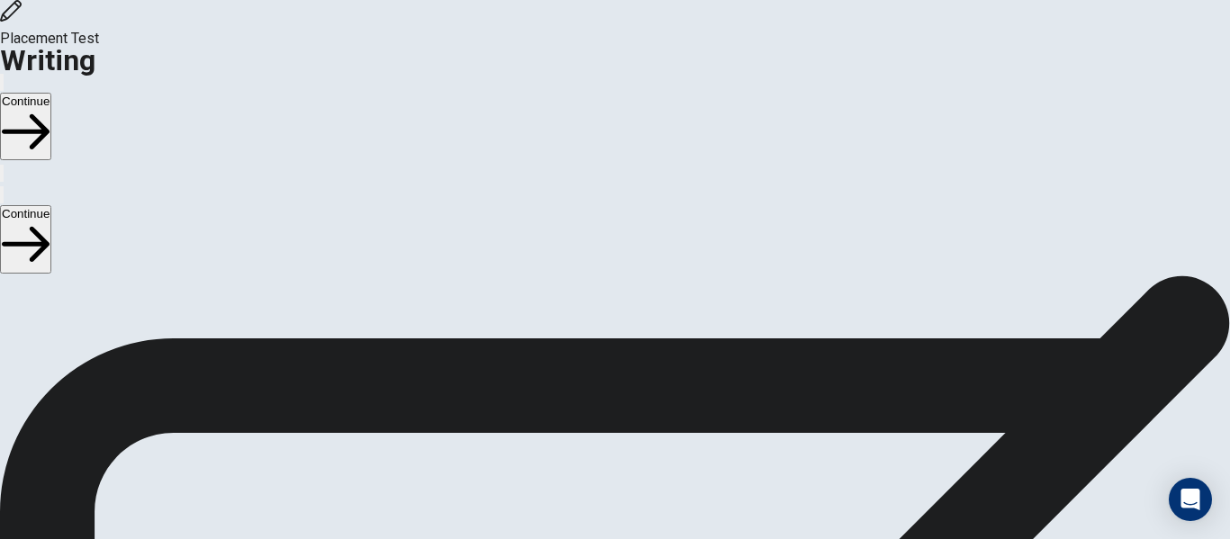
scroll to position [188, 0]
click at [51, 93] on button "Continue" at bounding box center [25, 127] width 51 height 68
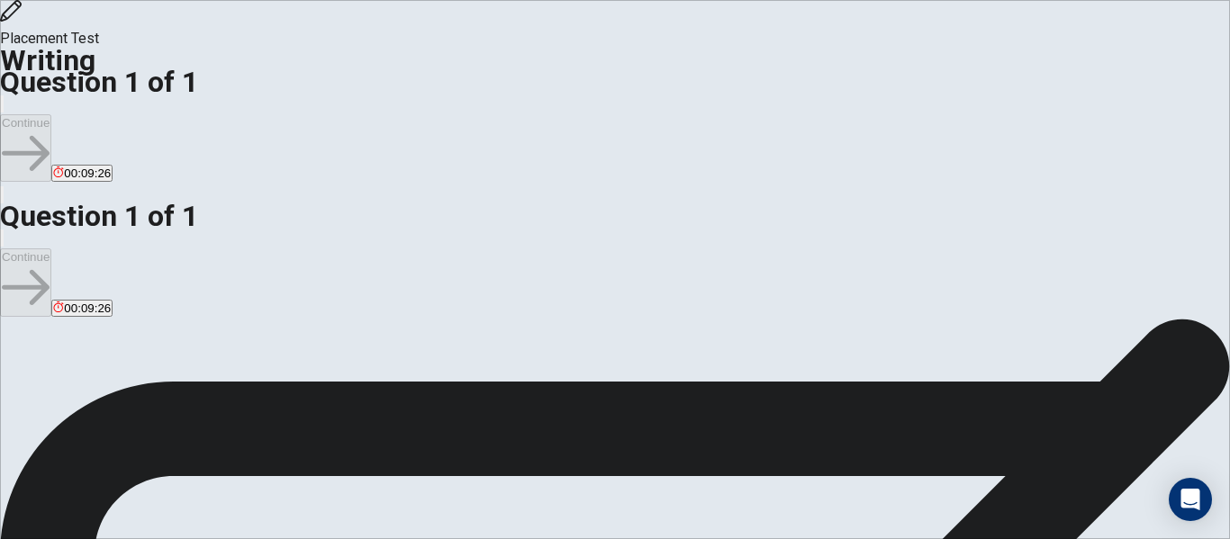
scroll to position [17, 0]
click at [0, 539] on html "This site uses cookies, as explained in our Privacy Policy . If you agree to th…" at bounding box center [615, 269] width 1230 height 539
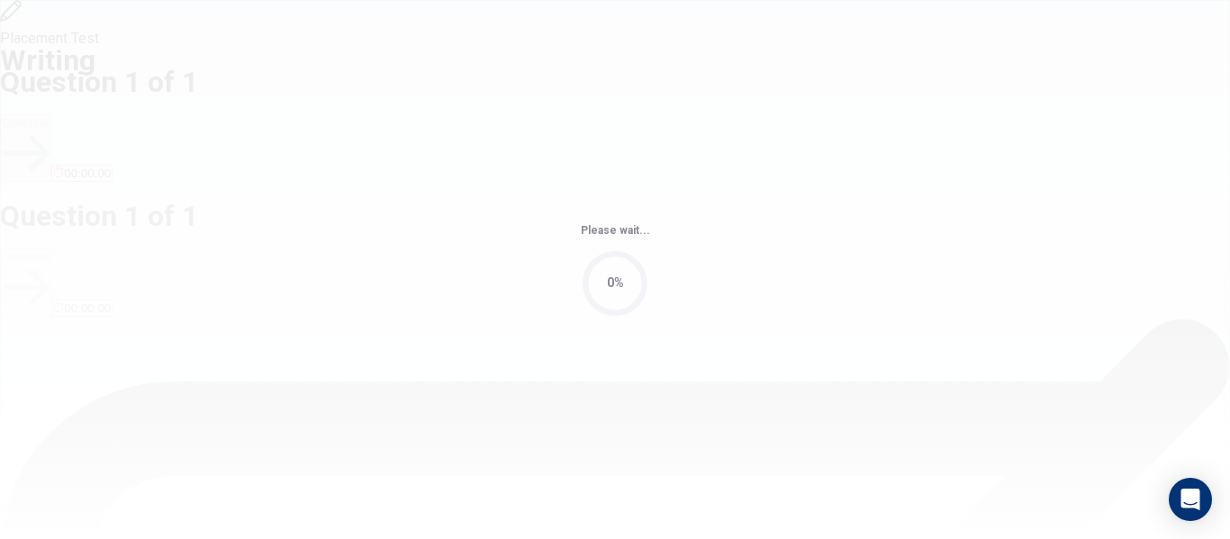
scroll to position [0, 0]
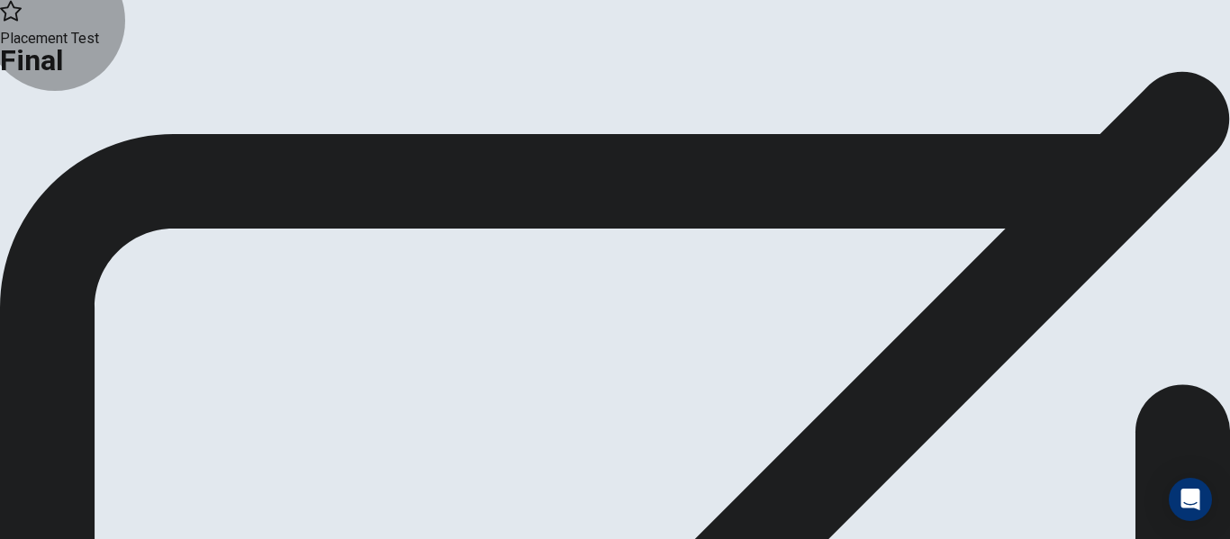
click at [143, 160] on button "Continue" at bounding box center [106, 148] width 73 height 24
